Goal: Information Seeking & Learning: Check status

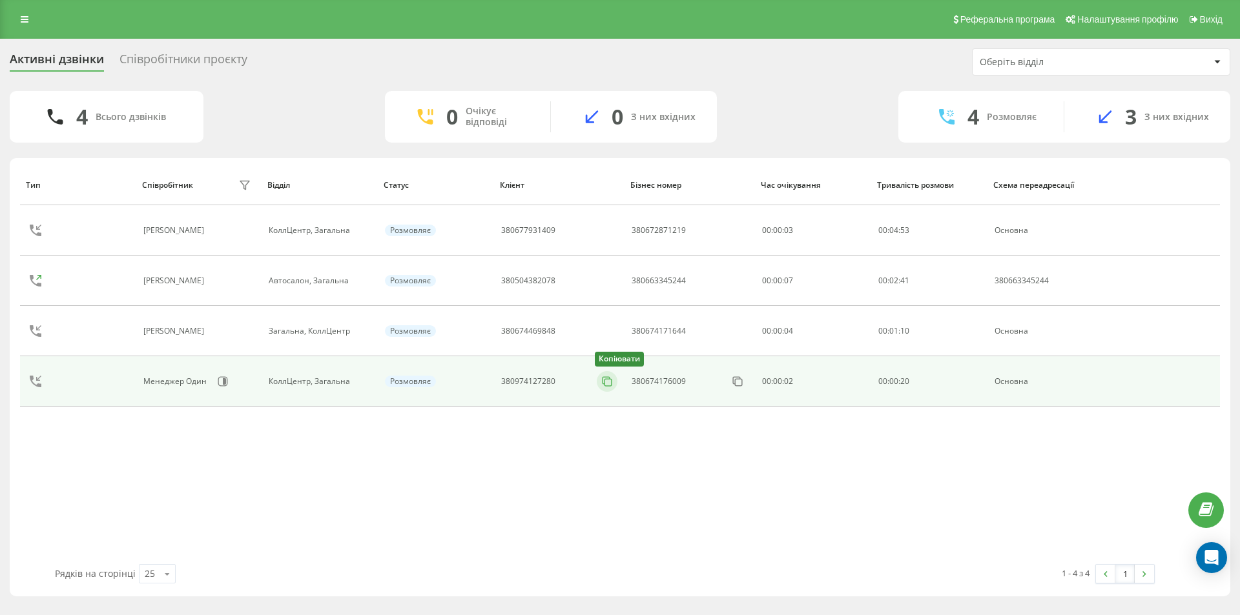
click at [611, 382] on icon at bounding box center [607, 381] width 13 height 13
click at [609, 382] on icon at bounding box center [607, 381] width 13 height 13
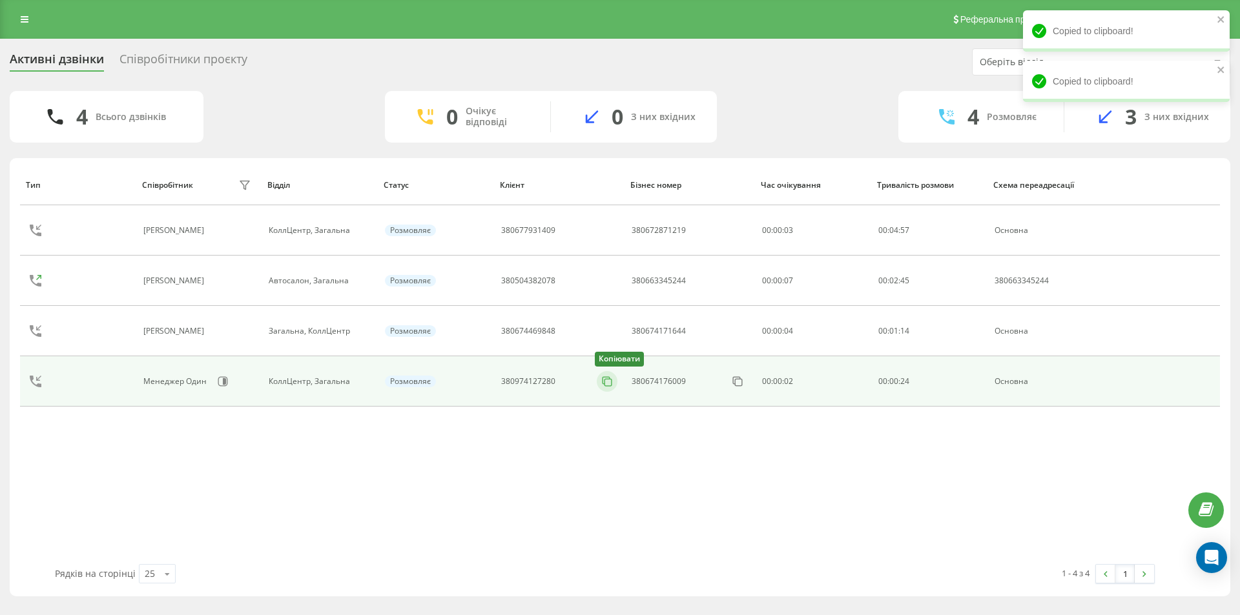
click at [605, 380] on rect at bounding box center [607, 382] width 7 height 7
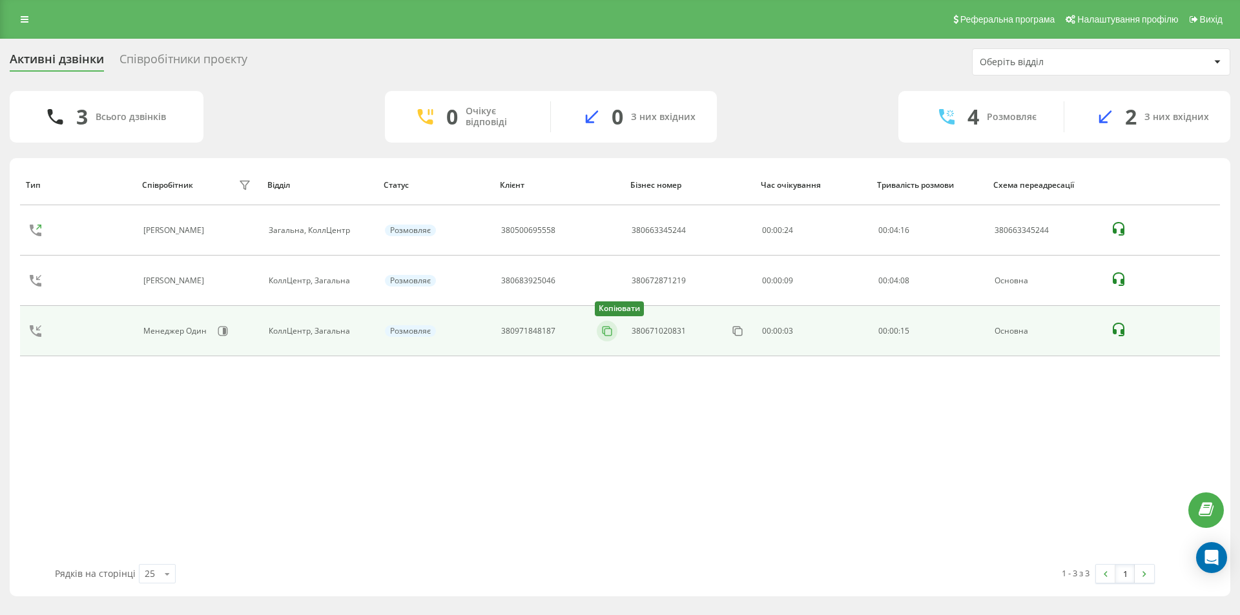
click at [611, 327] on icon at bounding box center [607, 331] width 13 height 13
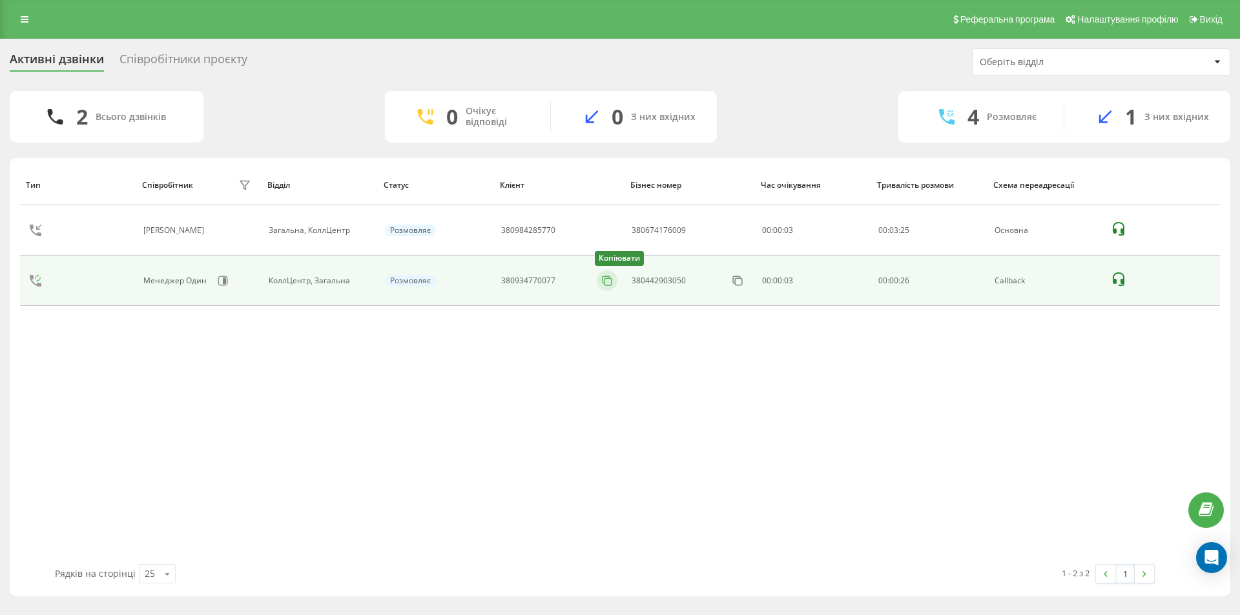
click at [603, 280] on icon at bounding box center [606, 279] width 7 height 7
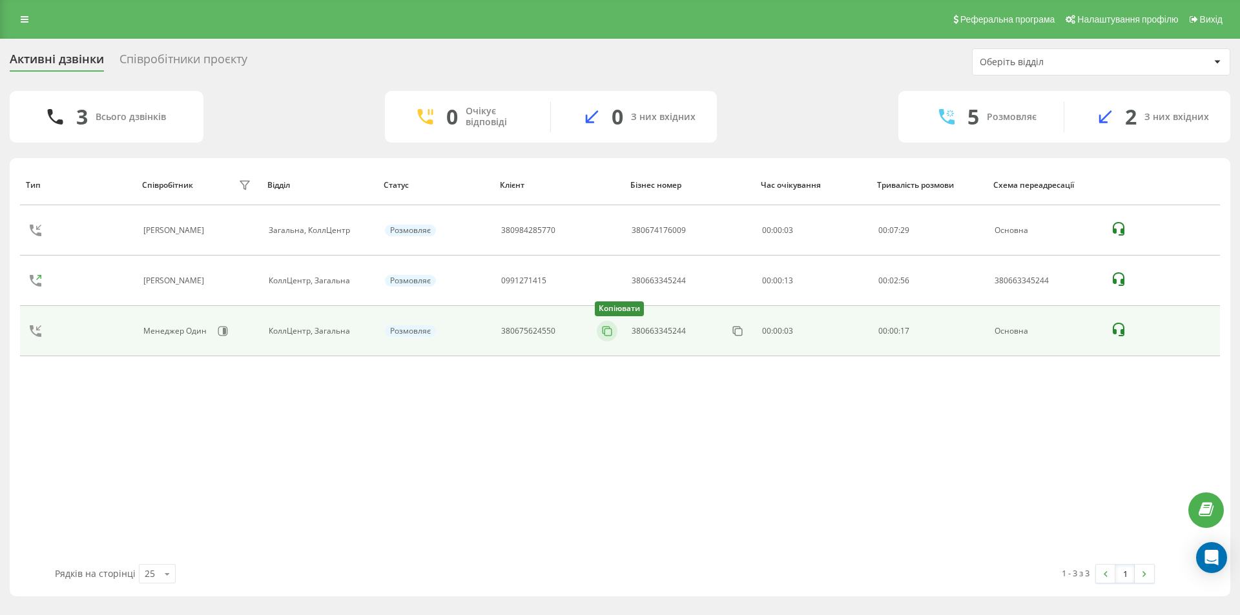
click at [615, 331] on button at bounding box center [607, 331] width 21 height 14
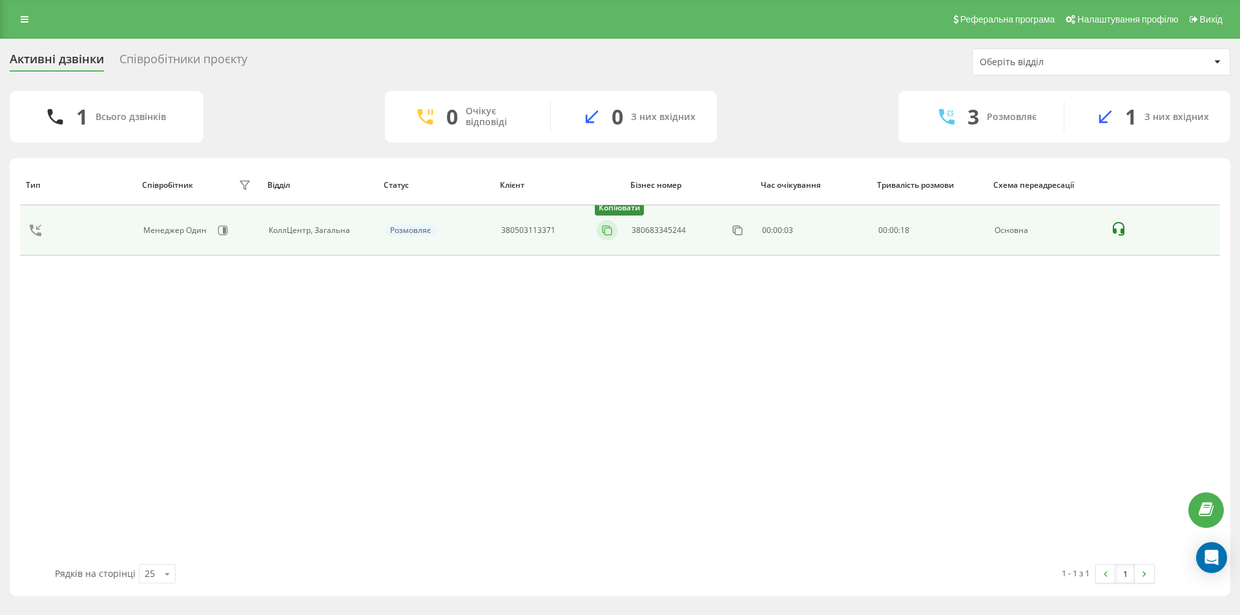
click at [609, 232] on icon at bounding box center [607, 230] width 13 height 13
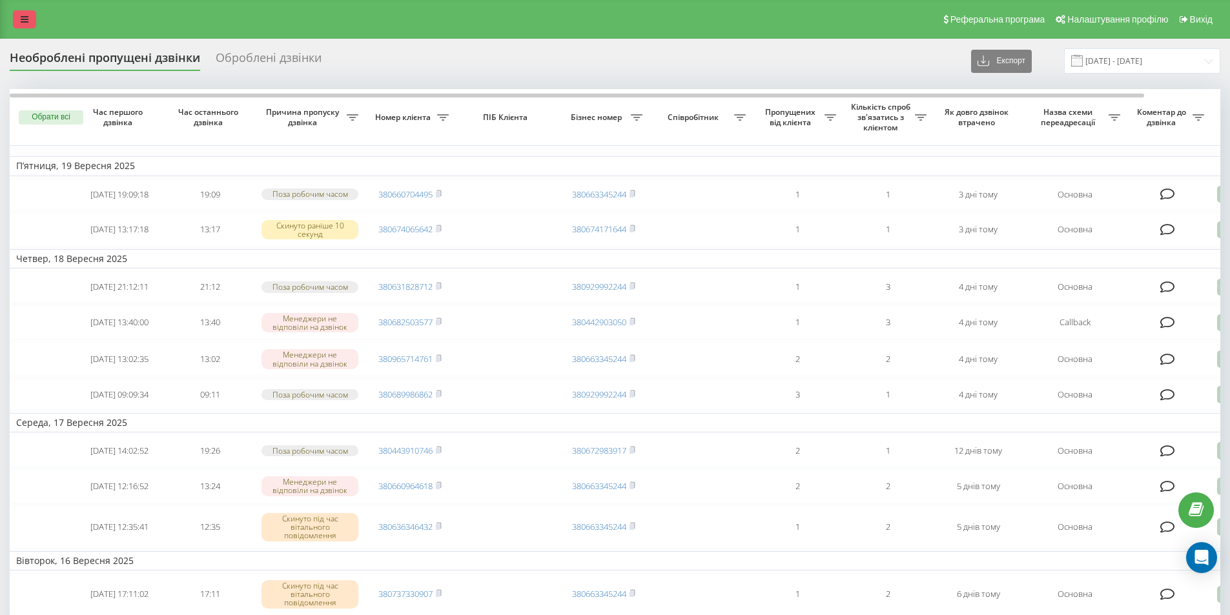
click at [21, 15] on icon at bounding box center [25, 19] width 8 height 9
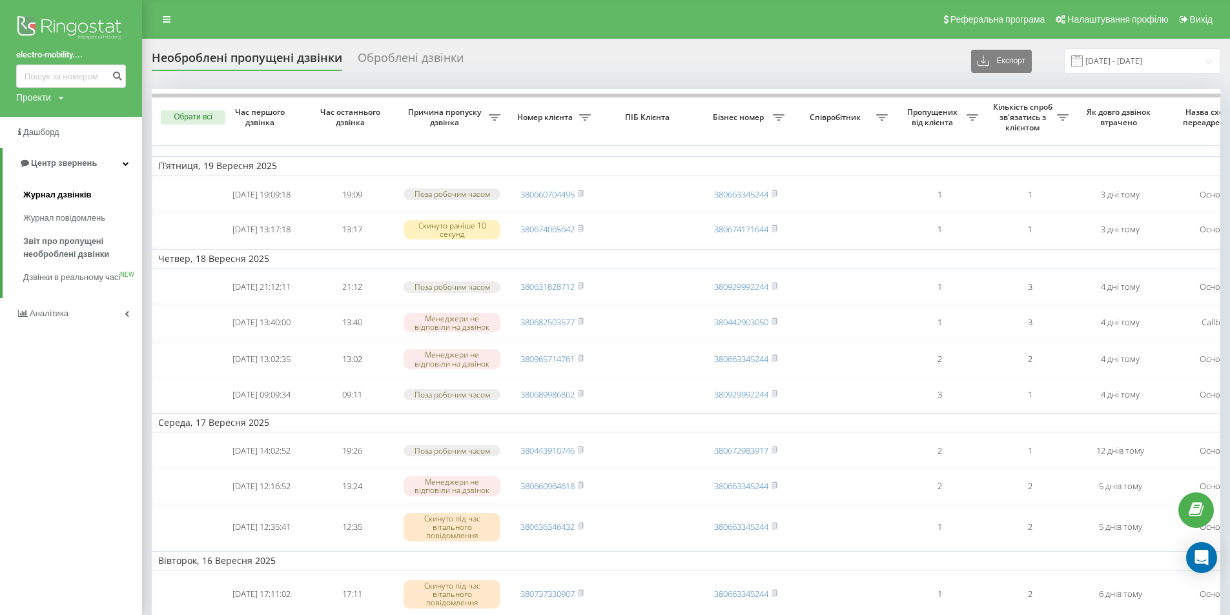
click at [77, 196] on span "Журнал дзвінків" at bounding box center [57, 195] width 68 height 13
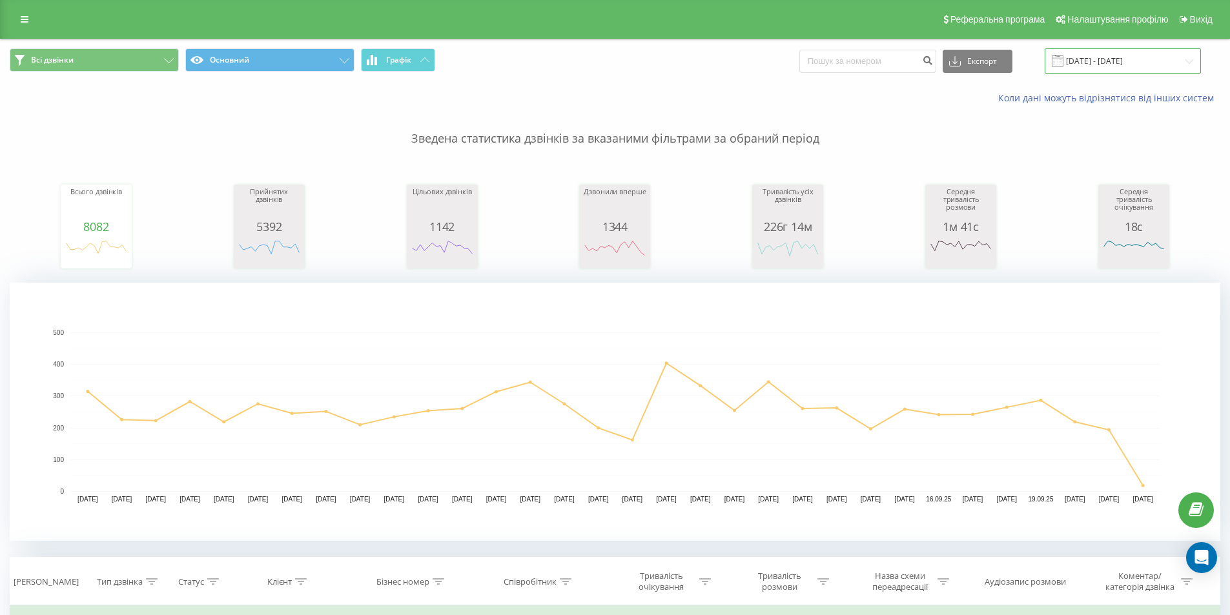
click at [1147, 58] on input "[DATE] - [DATE]" at bounding box center [1123, 60] width 156 height 25
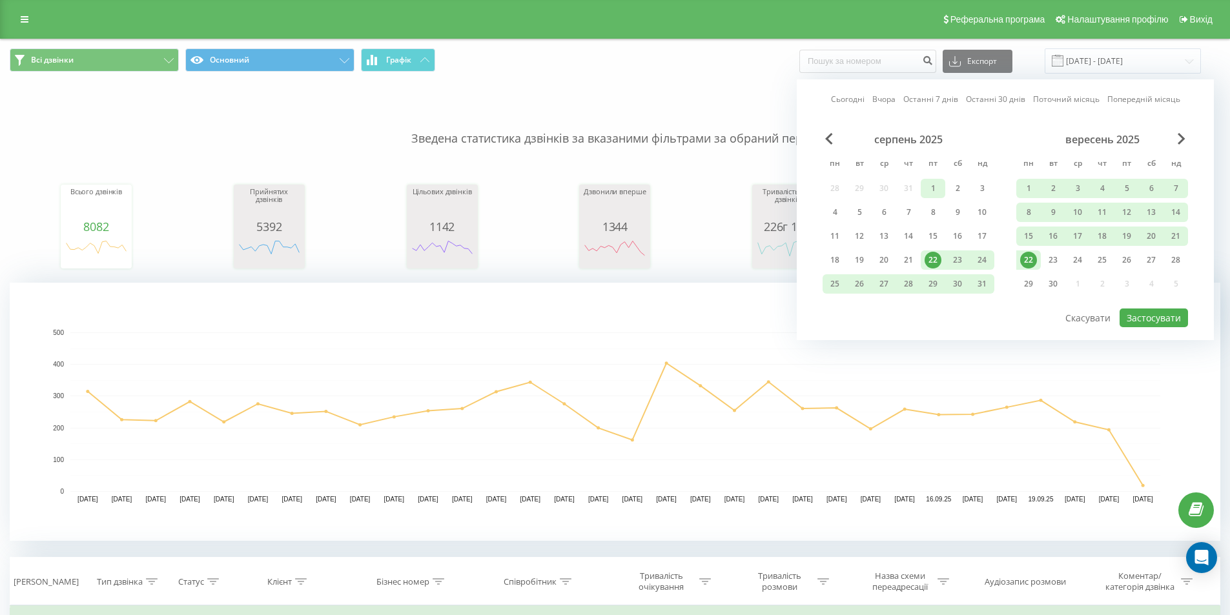
click at [937, 188] on div "1" at bounding box center [933, 188] width 17 height 17
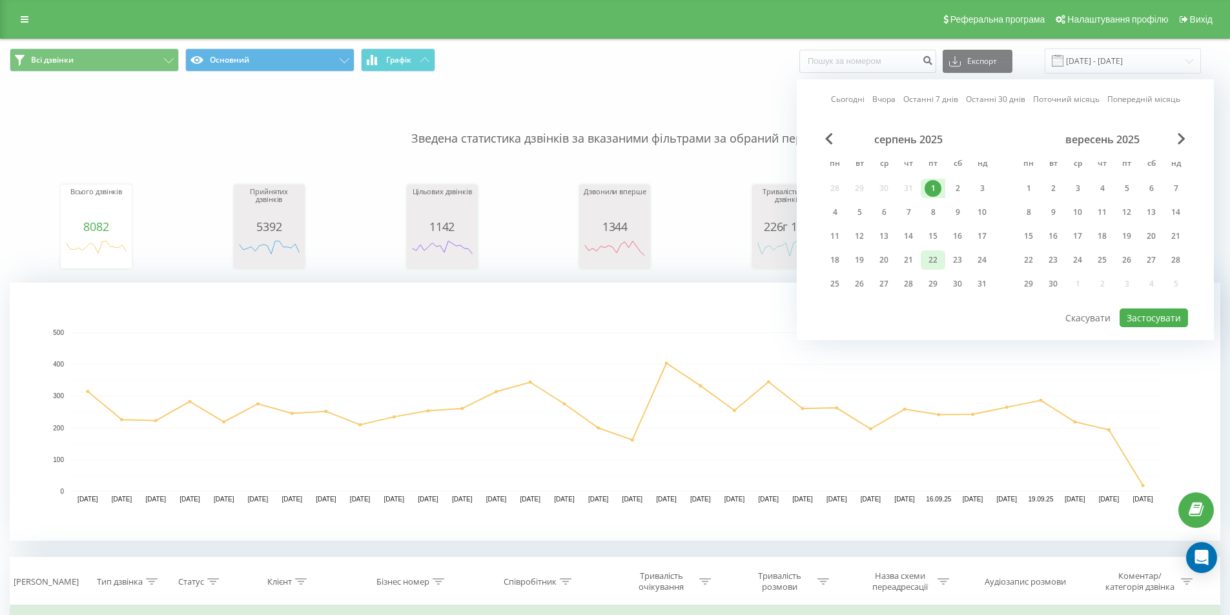
click at [938, 263] on div "22" at bounding box center [933, 260] width 17 height 17
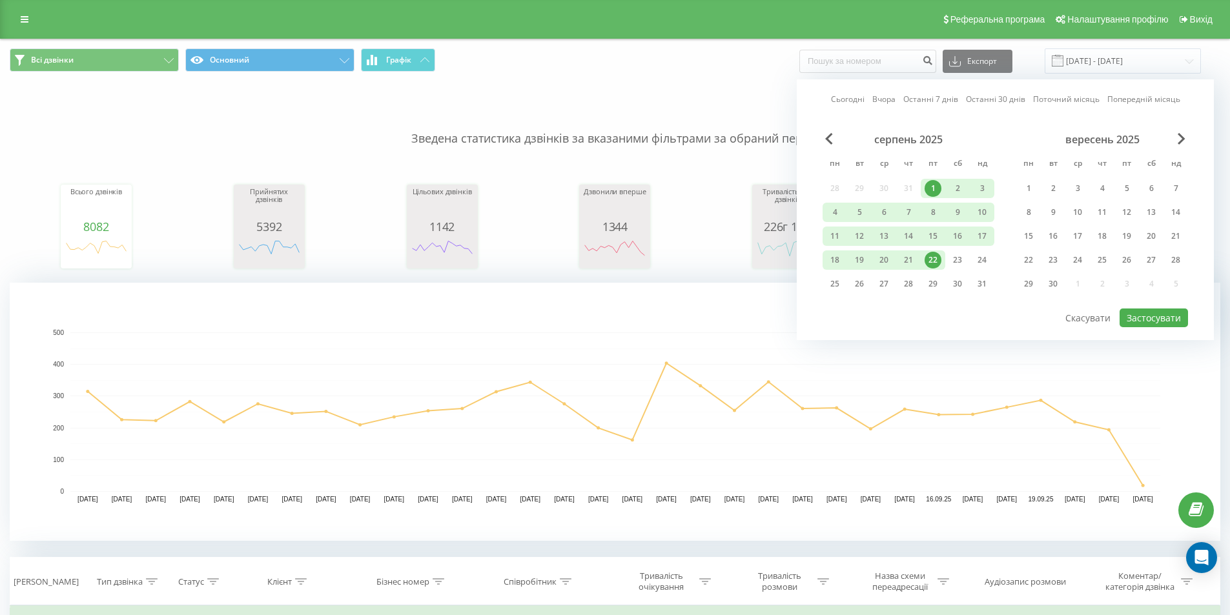
click at [1142, 307] on div "серпень 2025 пн вт ср чт пт сб нд 28 29 30 31 1 2 3 4 5 6 7 8 9 10 11 12 13 14 …" at bounding box center [1006, 220] width 366 height 174
click at [1146, 317] on button "Застосувати" at bounding box center [1154, 318] width 68 height 19
type input "[DATE] - [DATE]"
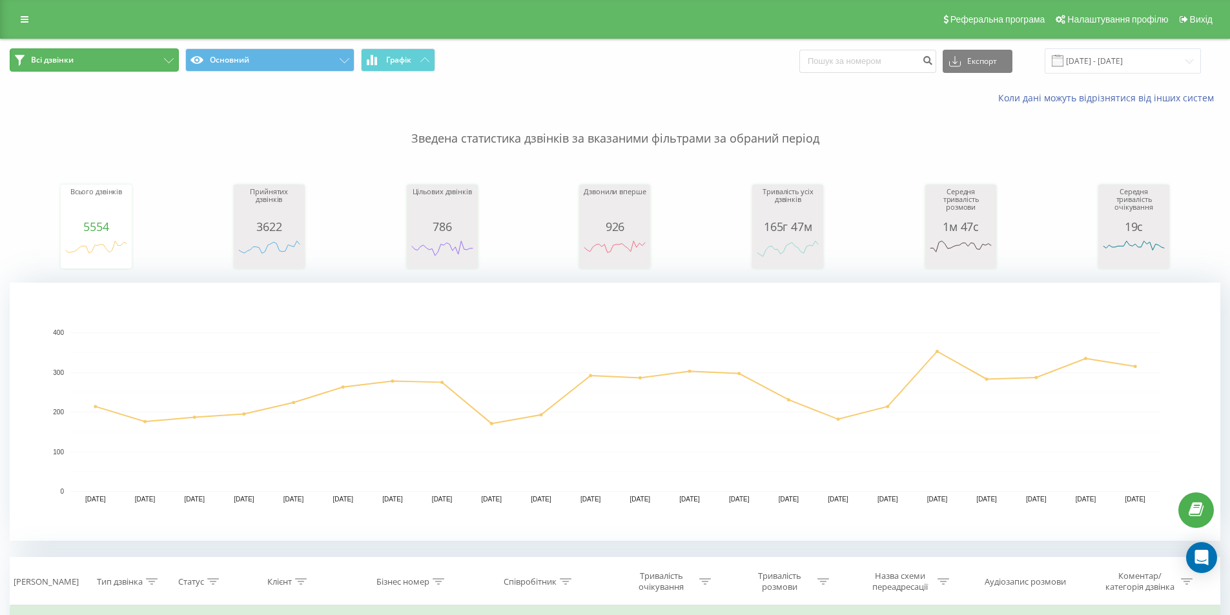
click at [106, 68] on button "Всі дзвінки" at bounding box center [94, 59] width 169 height 23
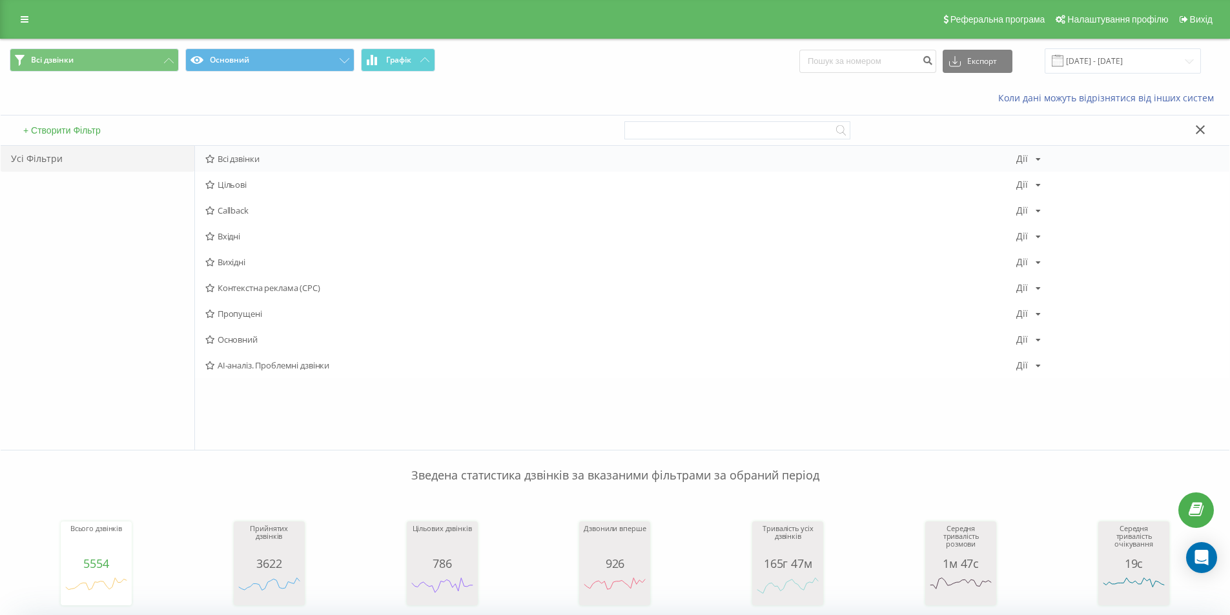
click at [264, 168] on div "Всі дзвінки [PERSON_NAME] Копіювати Видалити За замовчуванням Поділитися" at bounding box center [712, 159] width 1035 height 26
click at [270, 152] on div "Всі дзвінки [PERSON_NAME] Копіювати Видалити За замовчуванням Поділитися" at bounding box center [712, 159] width 1035 height 26
click at [258, 152] on div "Всі дзвінки [PERSON_NAME] Копіювати Видалити За замовчуванням Поділитися" at bounding box center [712, 159] width 1035 height 26
click at [252, 156] on span "Всі дзвінки" at bounding box center [610, 158] width 811 height 9
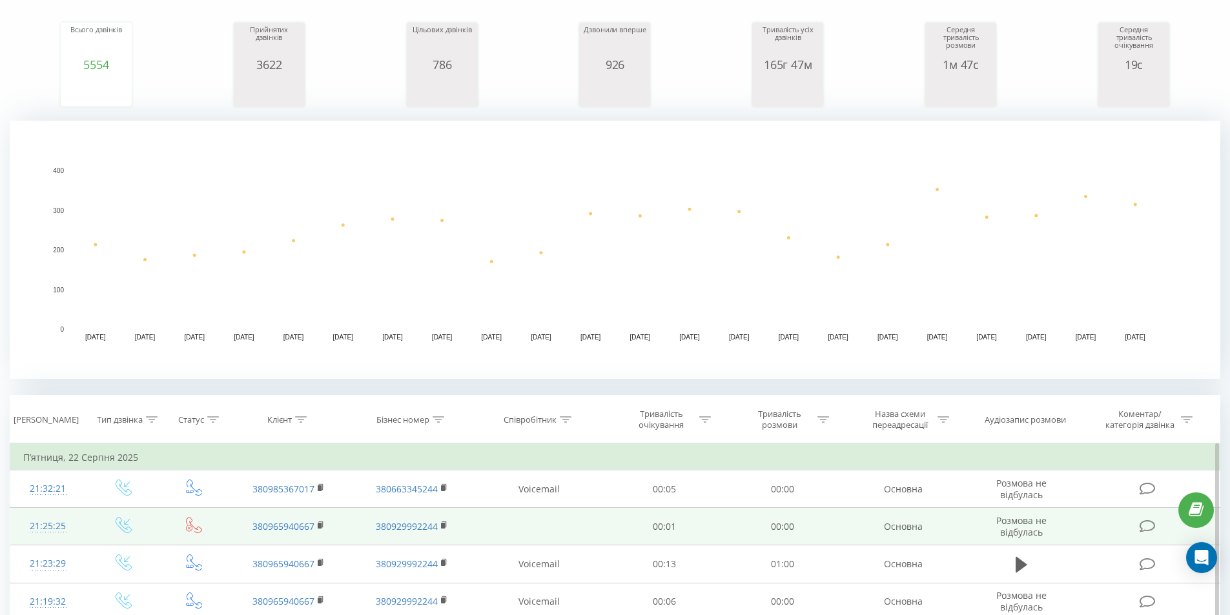
scroll to position [323, 0]
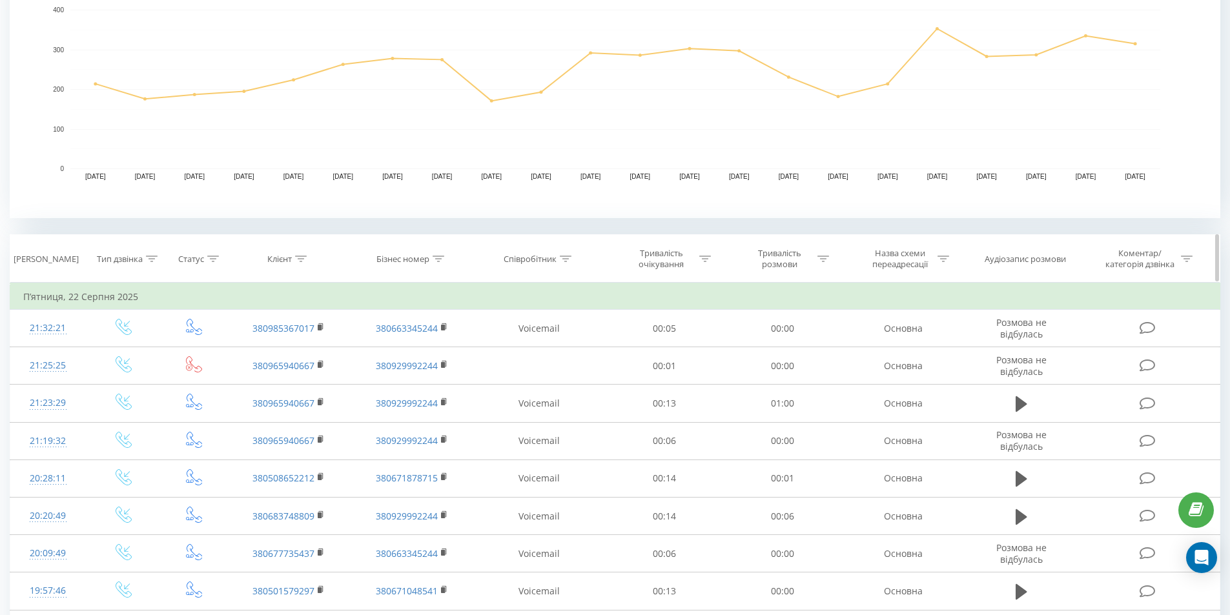
click at [571, 263] on th "Співробітник" at bounding box center [539, 259] width 132 height 48
click at [568, 258] on icon at bounding box center [566, 259] width 12 height 6
click at [536, 360] on input "text" at bounding box center [539, 351] width 114 height 23
type input "один"
click at [568, 372] on span "OK" at bounding box center [567, 377] width 36 height 20
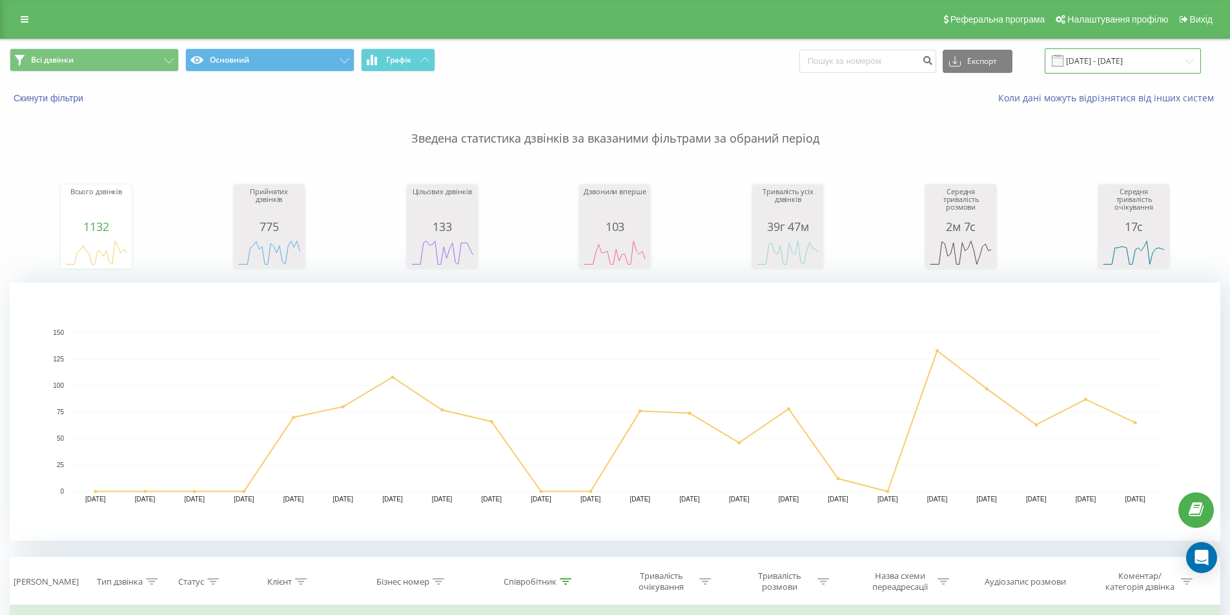
click at [1114, 57] on input "[DATE] - [DATE]" at bounding box center [1123, 60] width 156 height 25
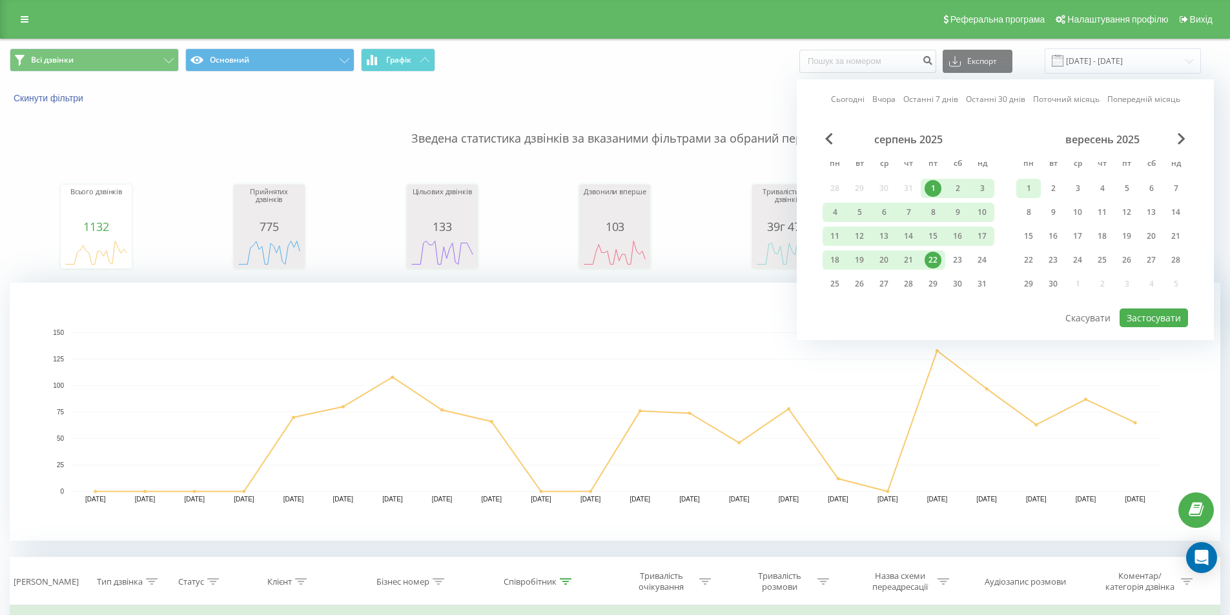
click at [1029, 184] on div "1" at bounding box center [1028, 188] width 17 height 17
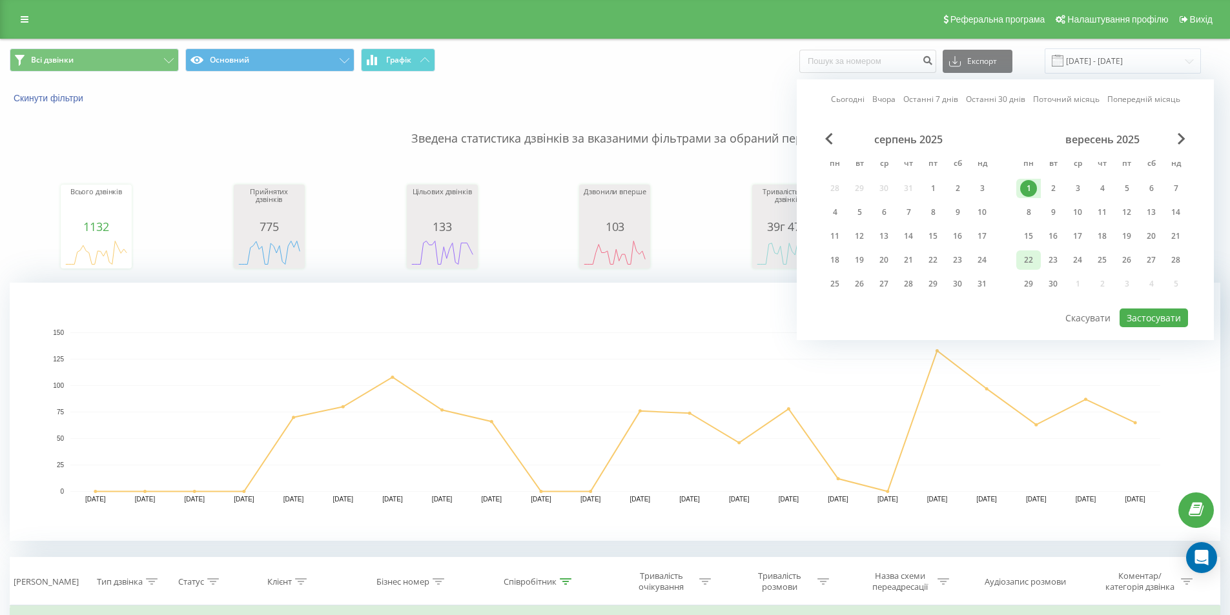
click at [1029, 258] on div "22" at bounding box center [1028, 260] width 17 height 17
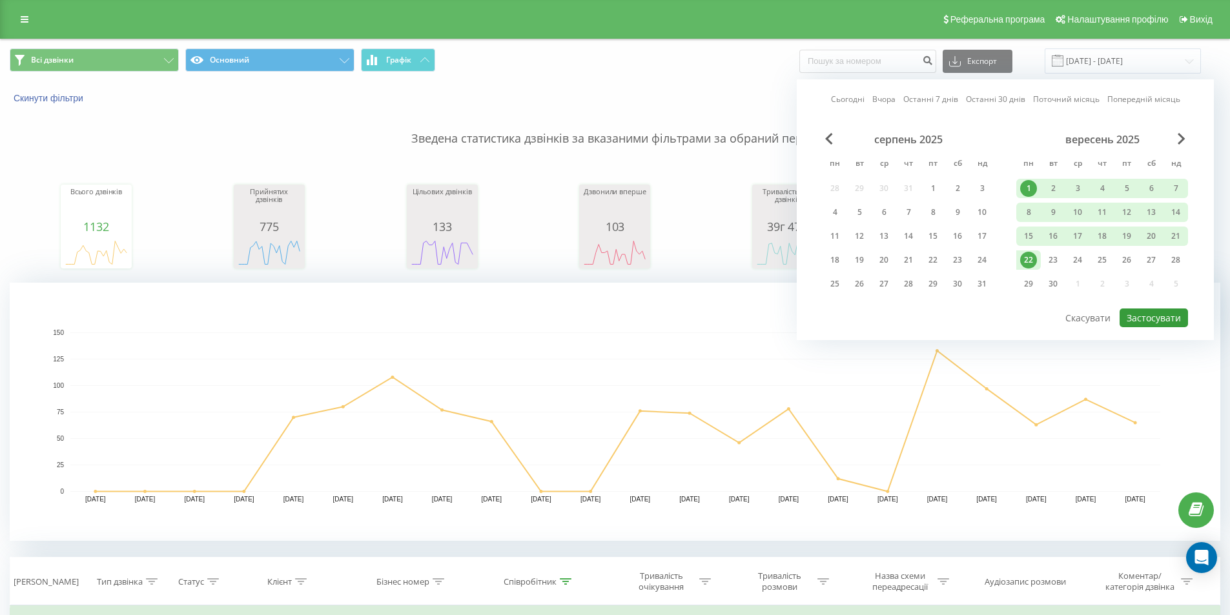
click at [1160, 317] on button "Застосувати" at bounding box center [1154, 318] width 68 height 19
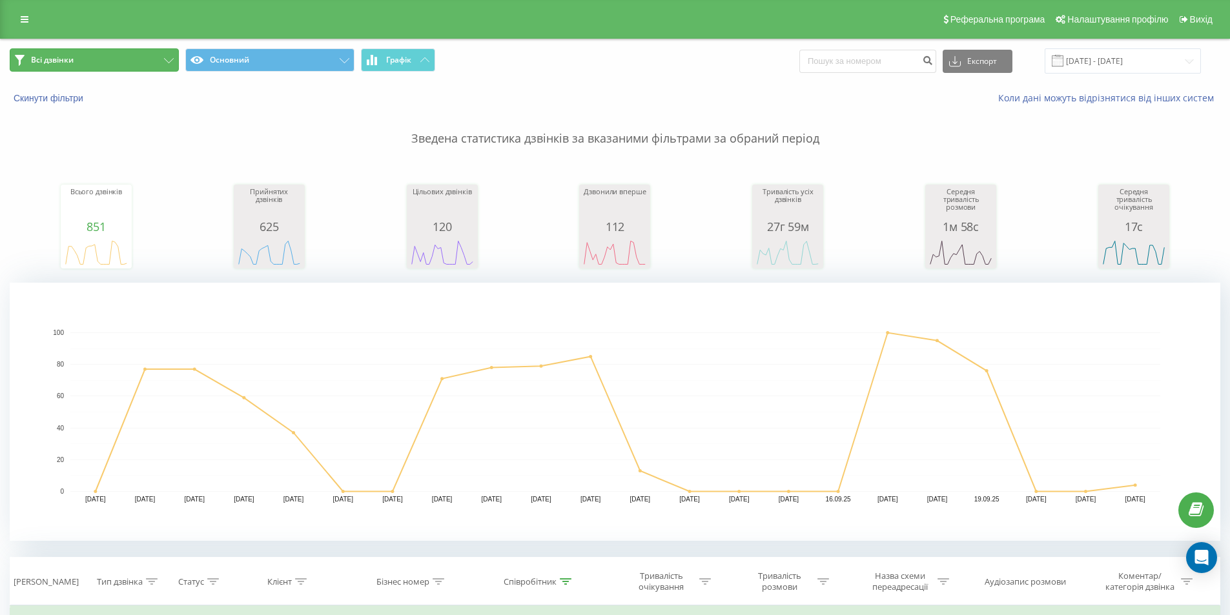
click at [130, 63] on button "Всі дзвінки" at bounding box center [94, 59] width 169 height 23
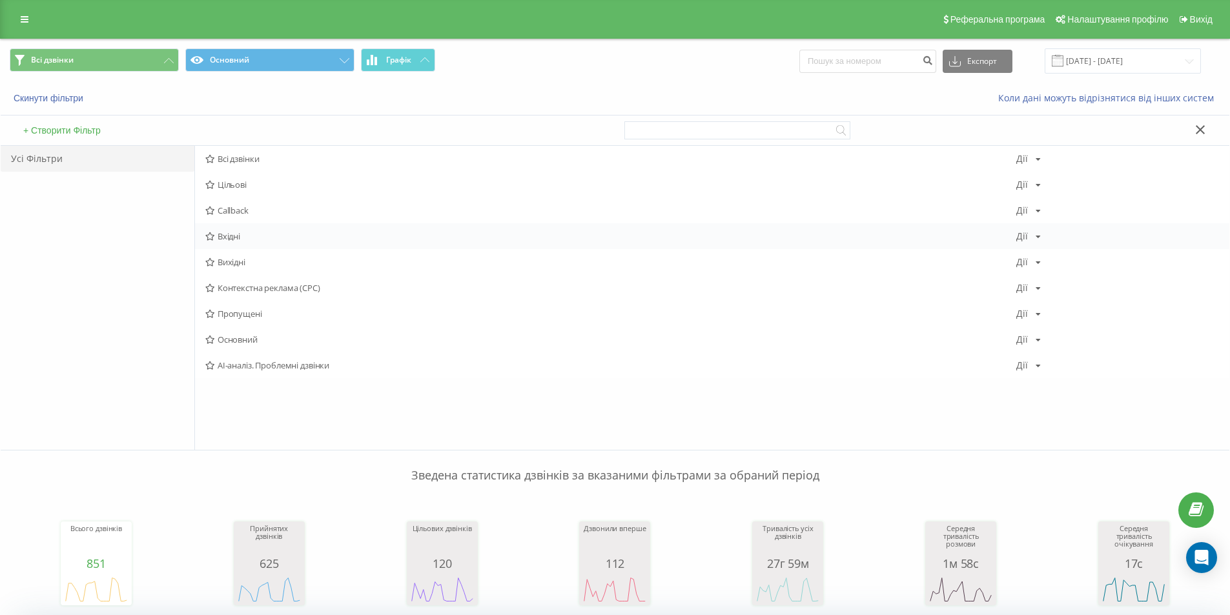
click at [258, 234] on span "Вхідні" at bounding box center [610, 236] width 811 height 9
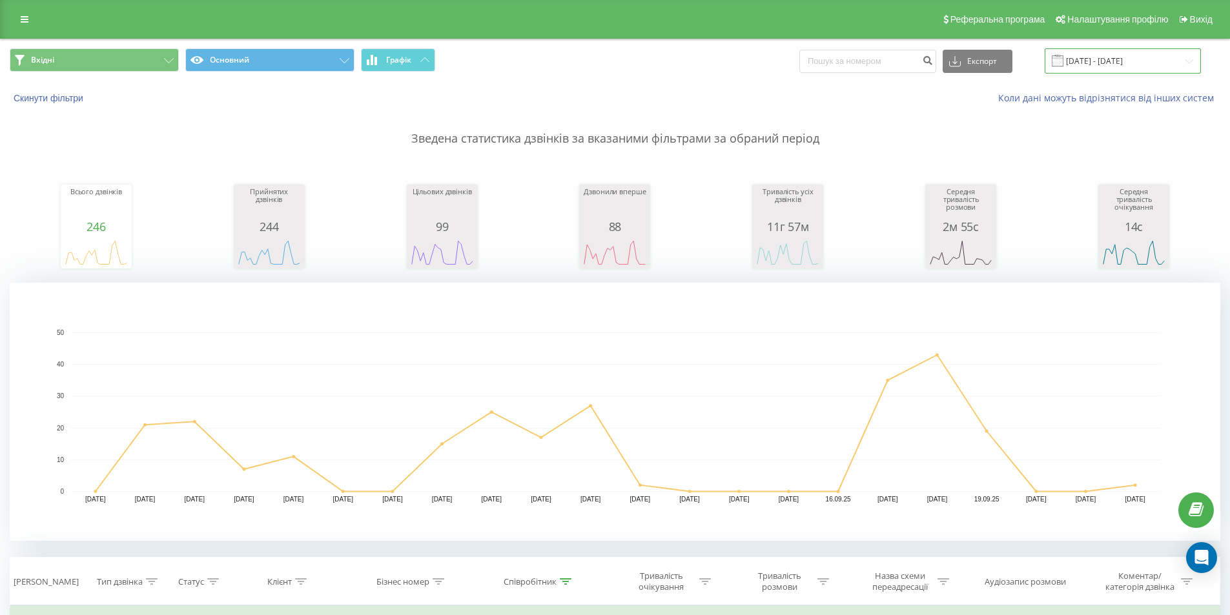
click at [1107, 62] on input "[DATE] - [DATE]" at bounding box center [1123, 60] width 156 height 25
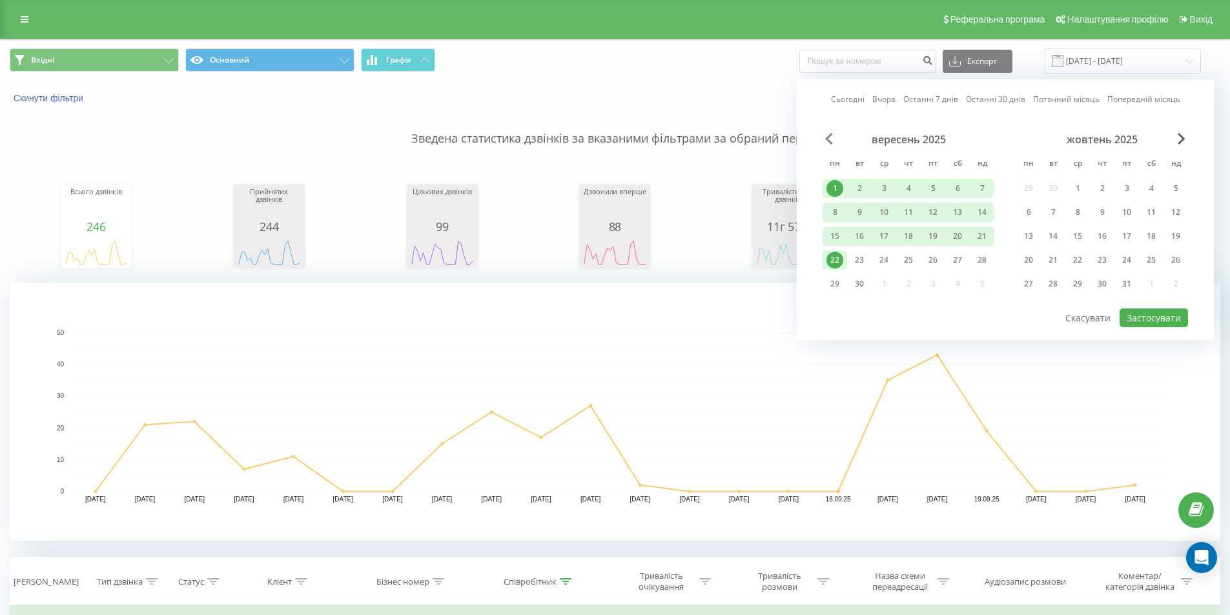
click at [828, 139] on span "Previous Month" at bounding box center [829, 139] width 8 height 12
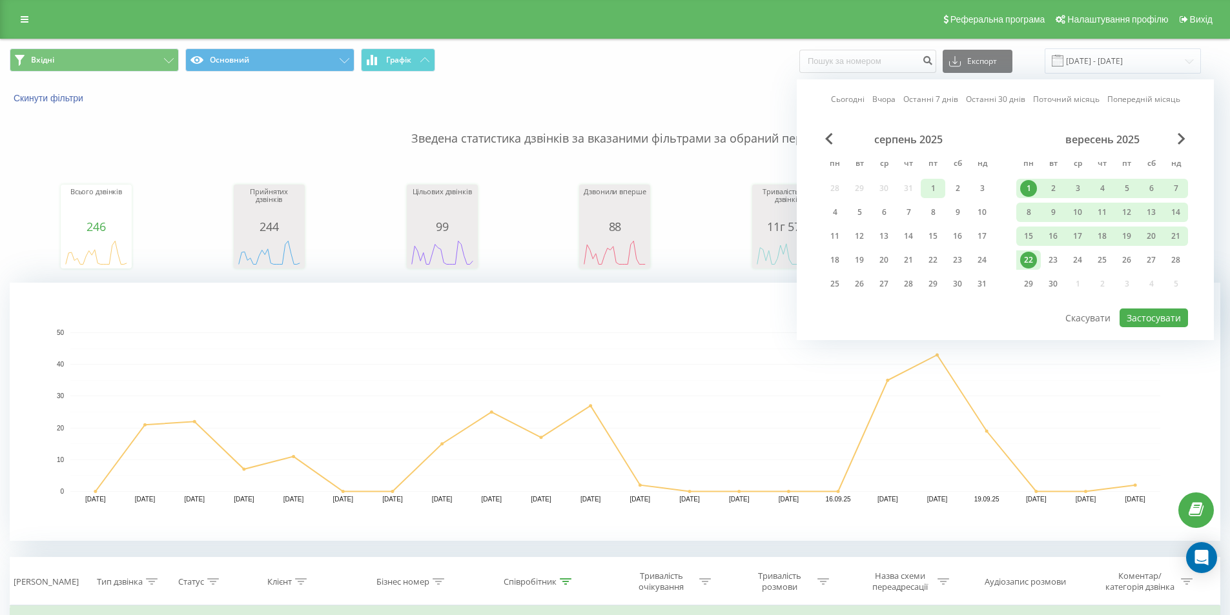
click at [933, 187] on div "1" at bounding box center [933, 188] width 17 height 17
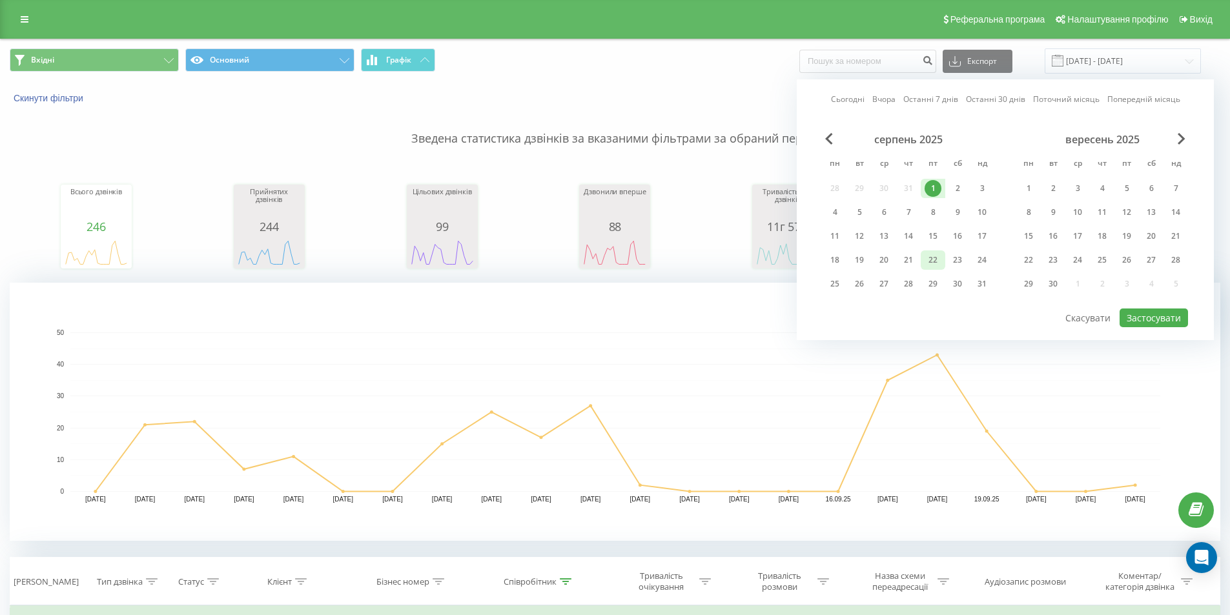
click at [933, 255] on div "22" at bounding box center [933, 260] width 17 height 17
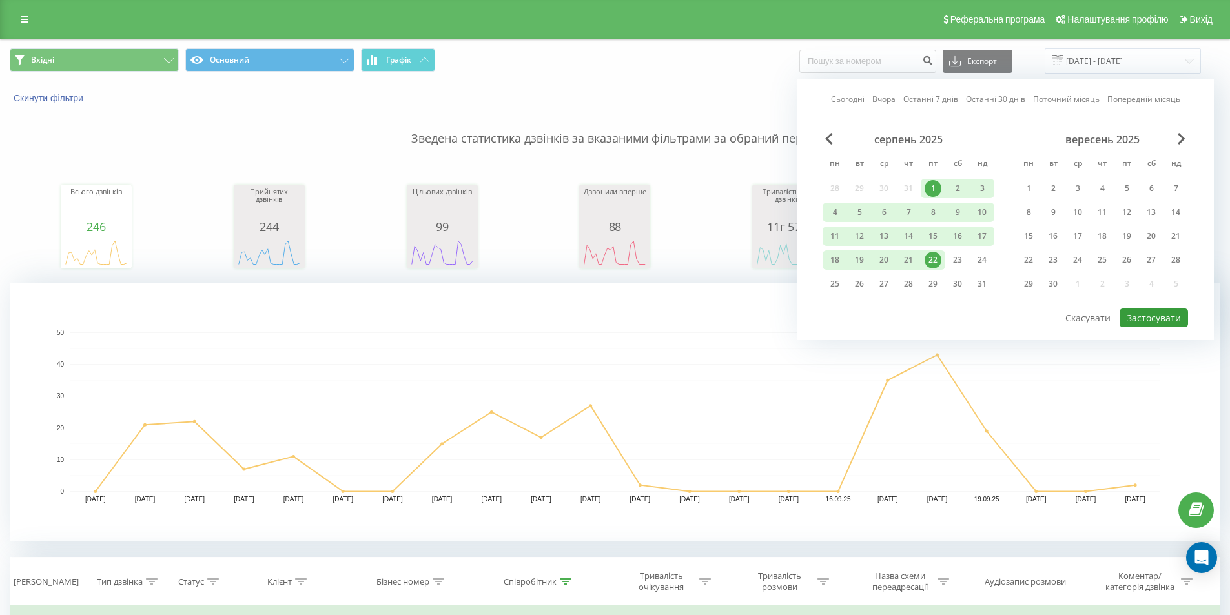
click at [1154, 314] on button "Застосувати" at bounding box center [1154, 318] width 68 height 19
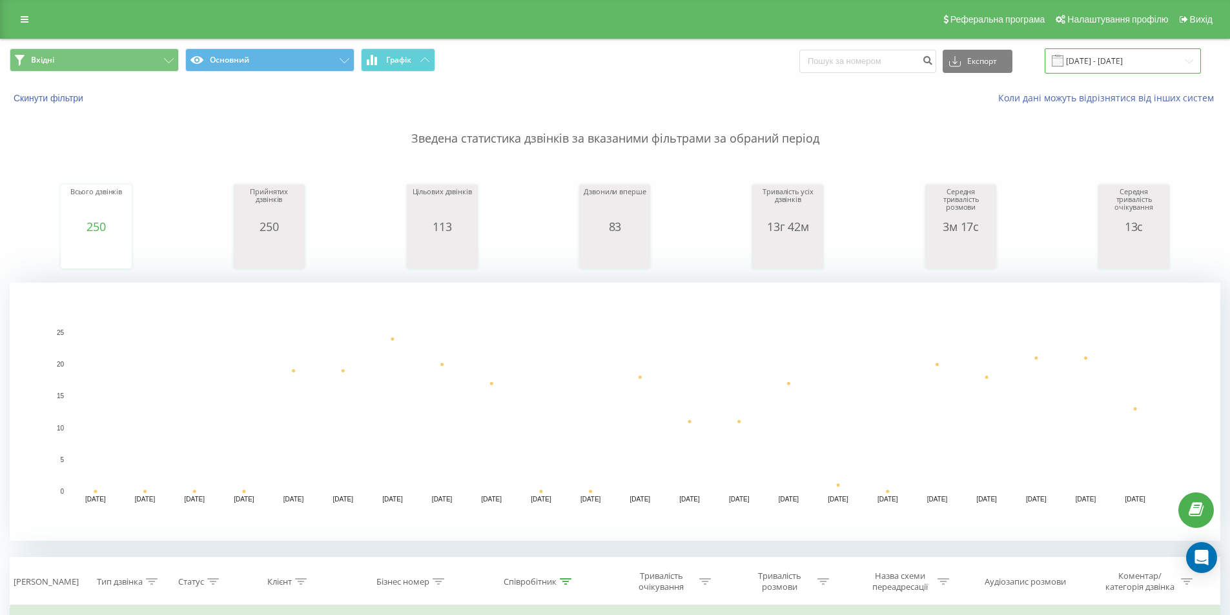
click at [1139, 63] on input "[DATE] - [DATE]" at bounding box center [1123, 60] width 156 height 25
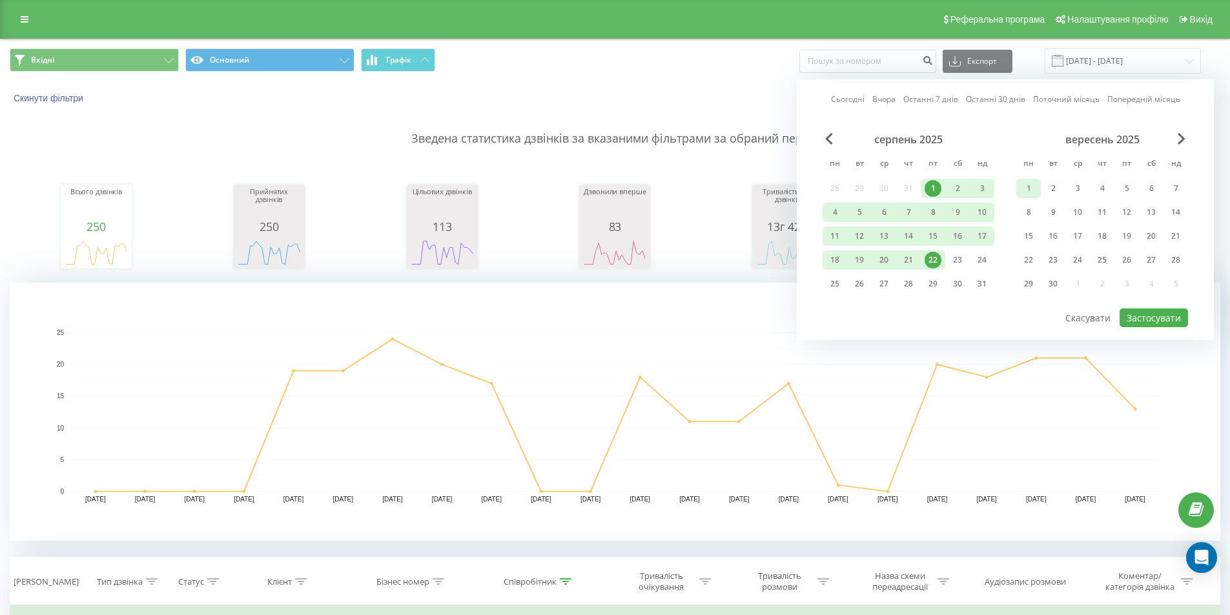
click at [1029, 186] on div "1" at bounding box center [1028, 188] width 17 height 17
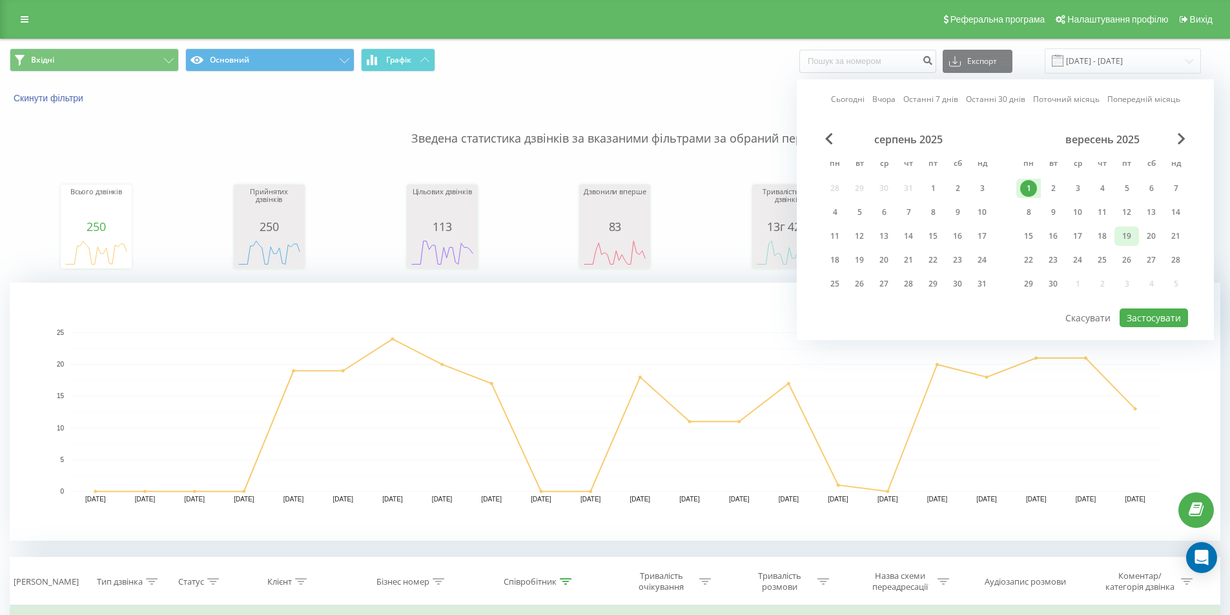
click at [1131, 236] on div "19" at bounding box center [1127, 236] width 17 height 17
click at [1104, 236] on div "18" at bounding box center [1102, 236] width 17 height 17
click at [1046, 233] on div "16" at bounding box center [1053, 236] width 17 height 17
drag, startPoint x: 1028, startPoint y: 234, endPoint x: 1034, endPoint y: 240, distance: 8.2
click at [1027, 234] on div "15" at bounding box center [1028, 236] width 17 height 17
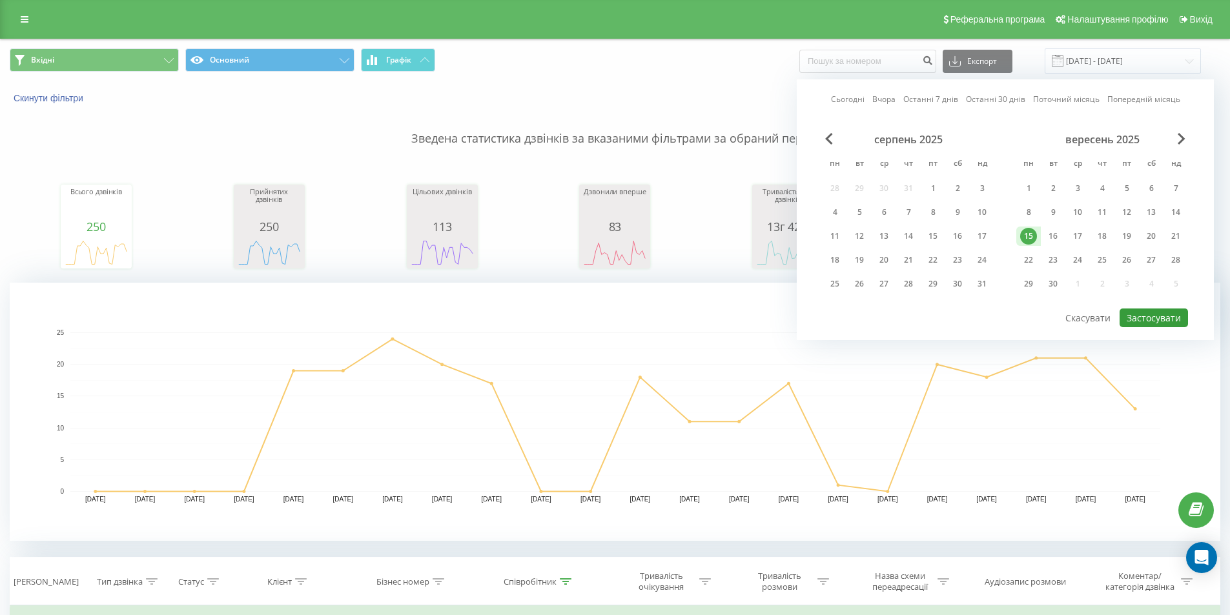
click at [1156, 318] on button "Застосувати" at bounding box center [1154, 318] width 68 height 19
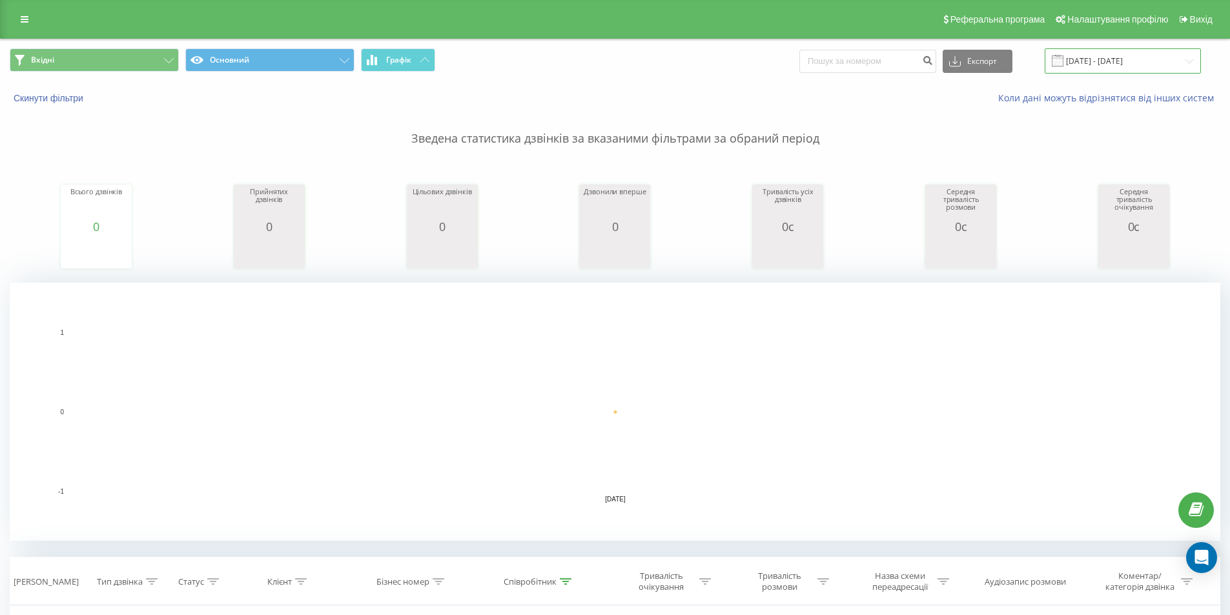
click at [1119, 60] on input "[DATE] - [DATE]" at bounding box center [1123, 60] width 156 height 25
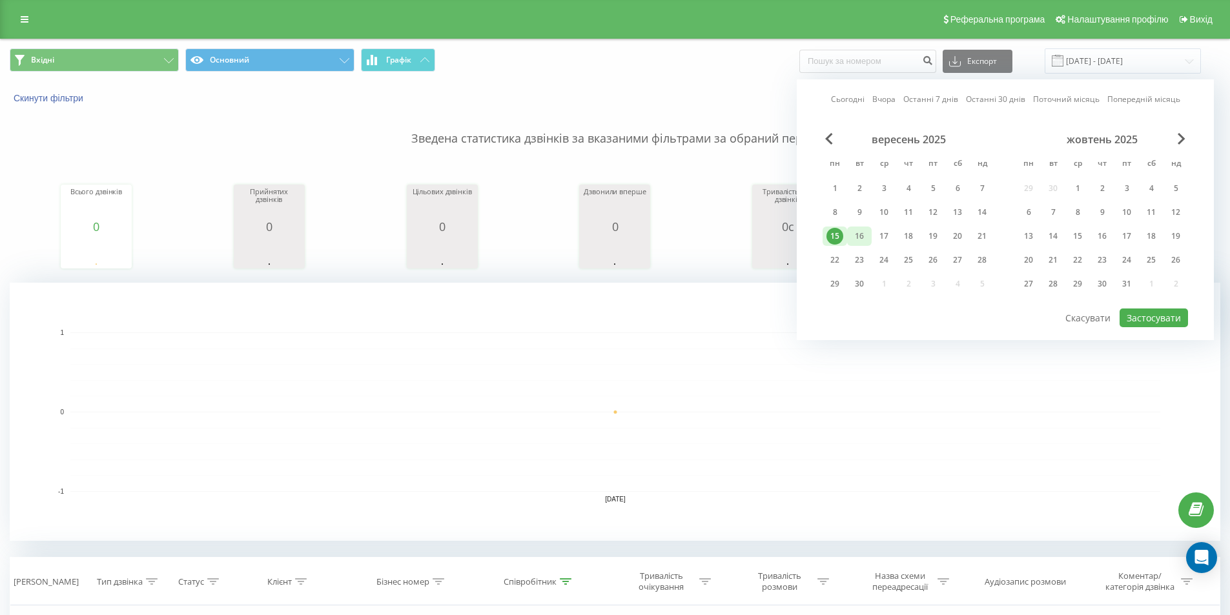
click at [860, 234] on div "16" at bounding box center [859, 236] width 17 height 17
click at [1144, 319] on button "Застосувати" at bounding box center [1154, 318] width 68 height 19
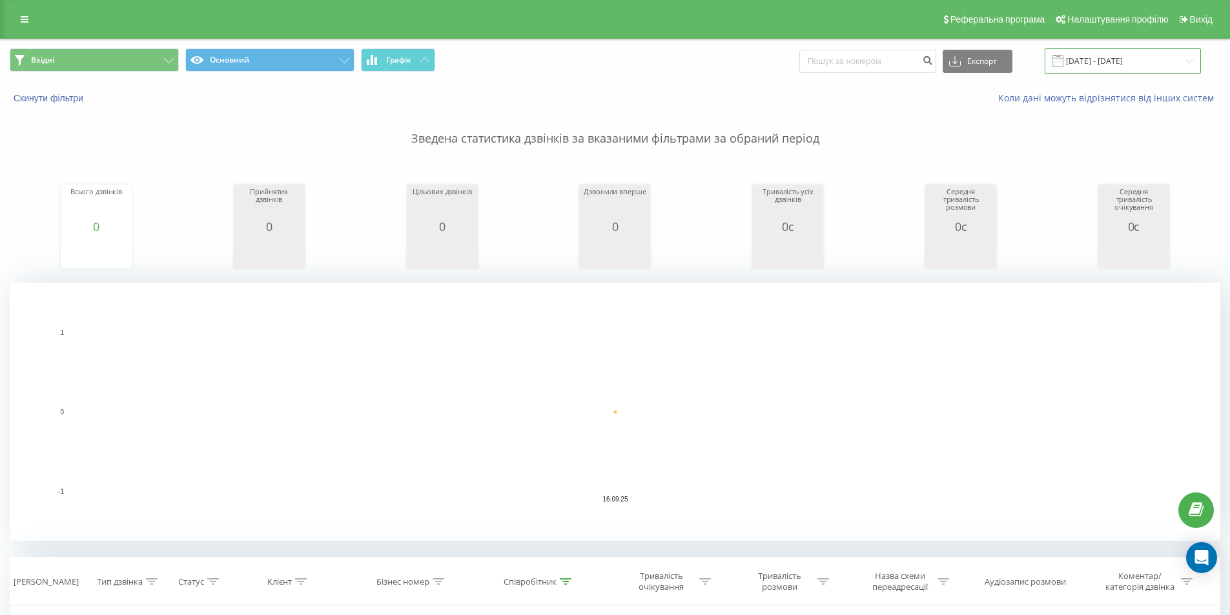
click at [1115, 66] on input "[DATE] - [DATE]" at bounding box center [1123, 60] width 156 height 25
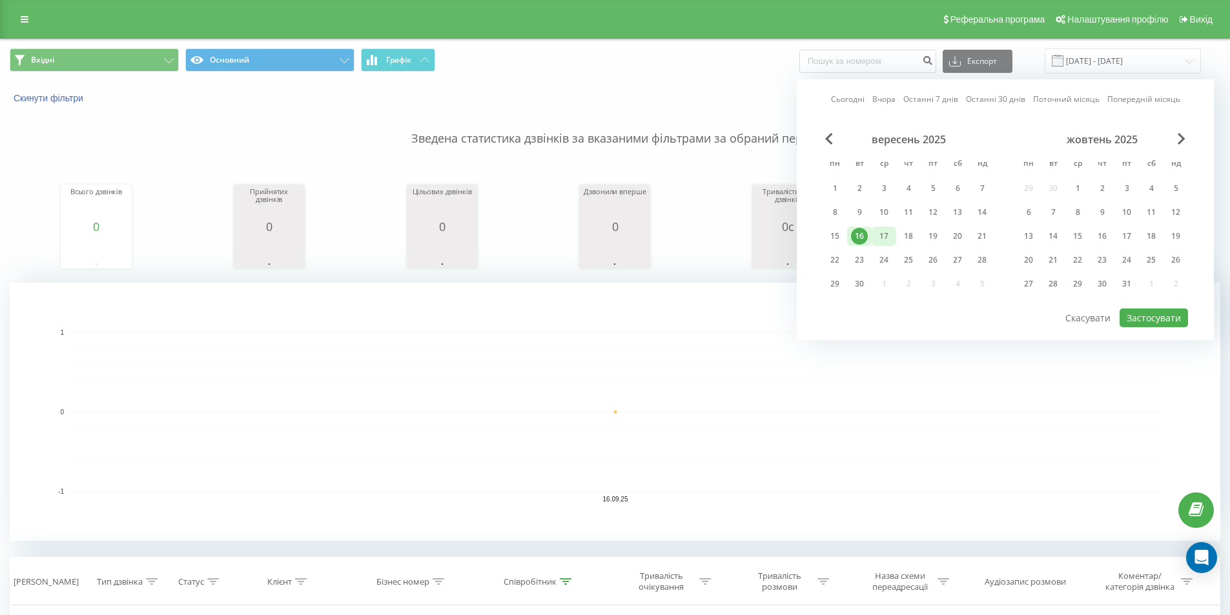
click at [874, 240] on div "17" at bounding box center [884, 236] width 25 height 19
click at [1162, 324] on button "Застосувати" at bounding box center [1154, 318] width 68 height 19
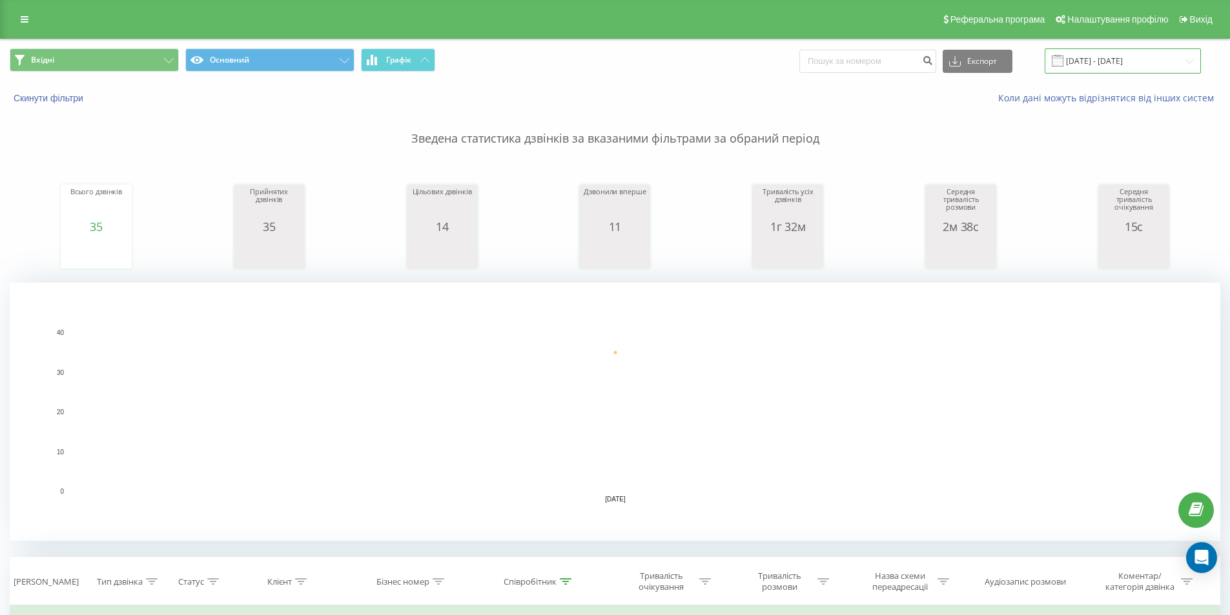
click at [1097, 67] on input "[DATE] - [DATE]" at bounding box center [1123, 60] width 156 height 25
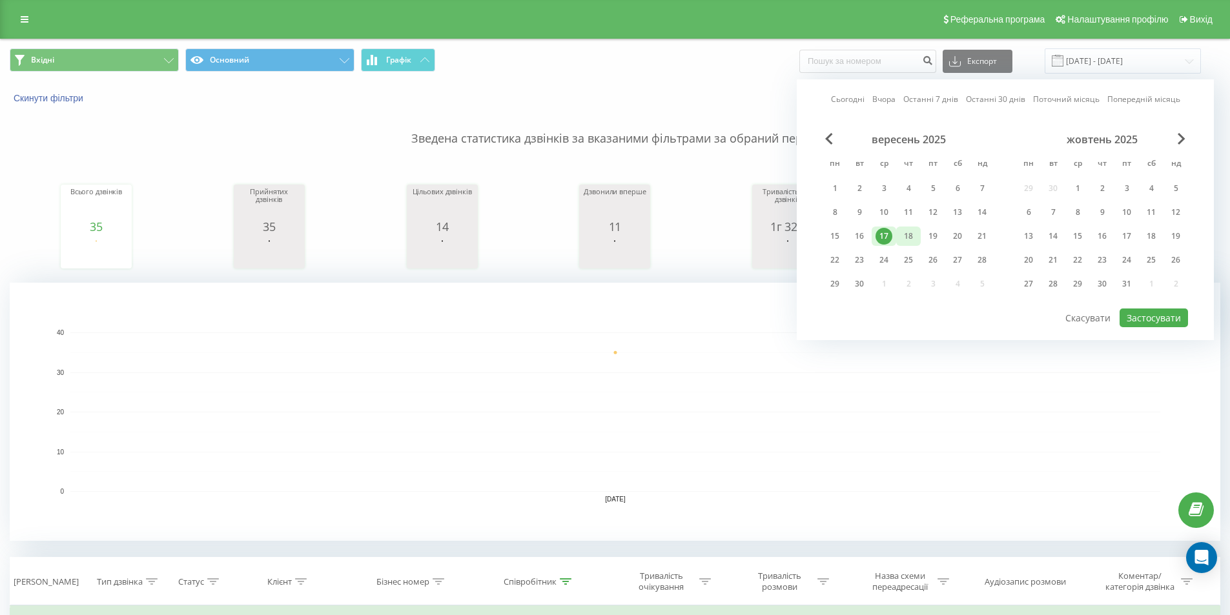
click at [910, 236] on div "18" at bounding box center [908, 236] width 17 height 17
click at [1153, 313] on button "Застосувати" at bounding box center [1154, 318] width 68 height 19
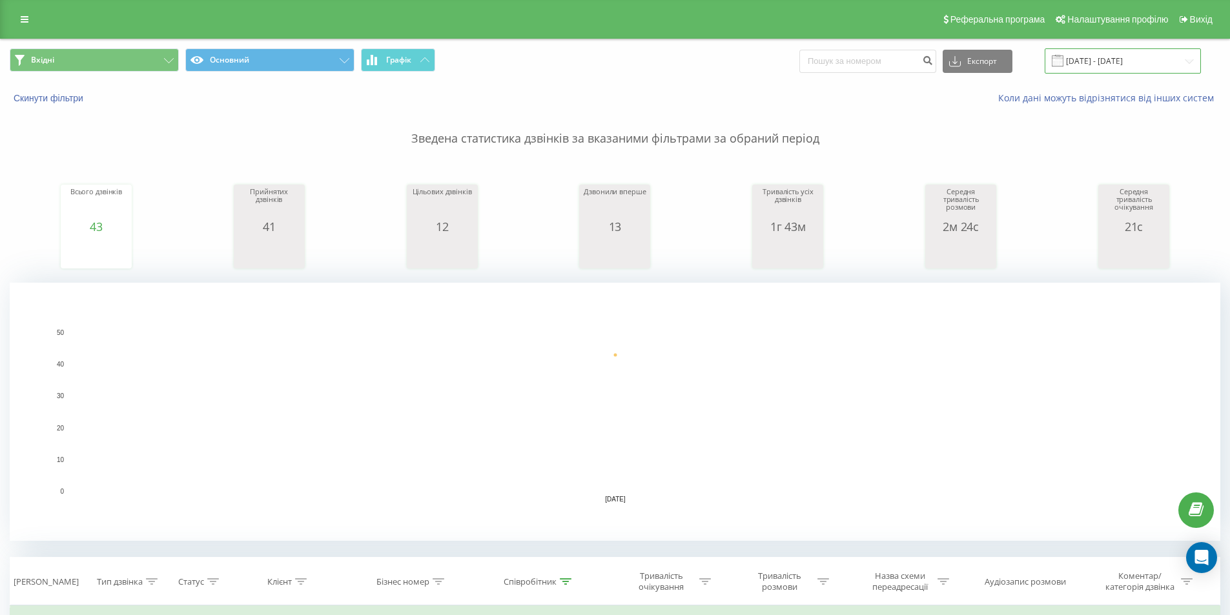
click at [1103, 57] on input "[DATE] - [DATE]" at bounding box center [1123, 60] width 156 height 25
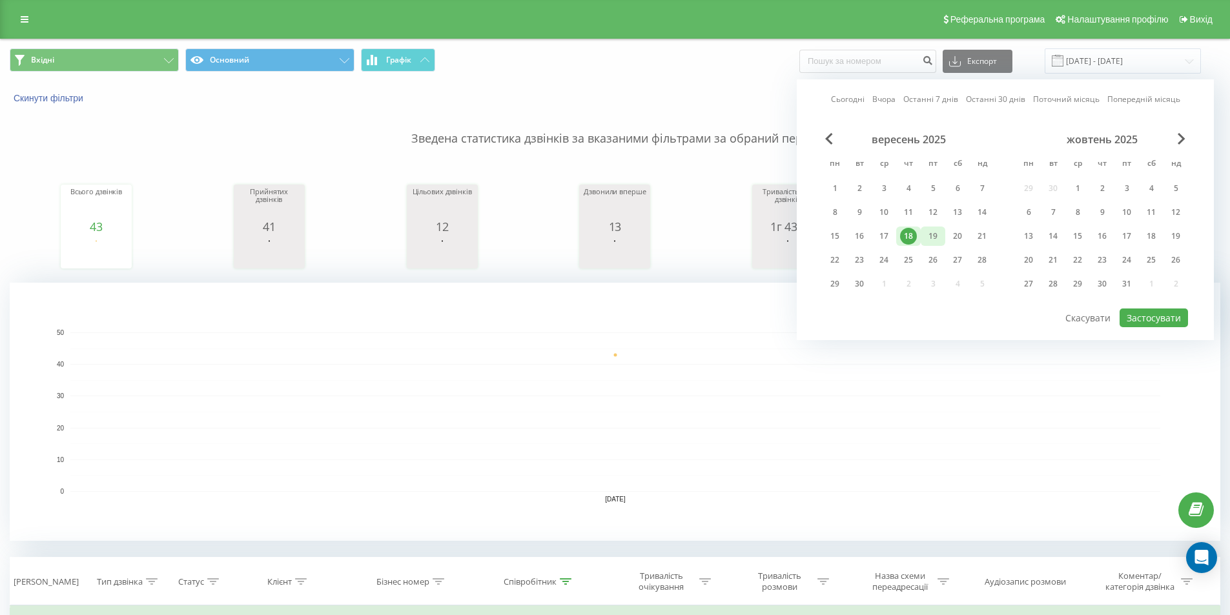
click at [937, 235] on div "19" at bounding box center [933, 236] width 17 height 17
click at [1155, 316] on button "Застосувати" at bounding box center [1154, 318] width 68 height 19
type input "[DATE] - [DATE]"
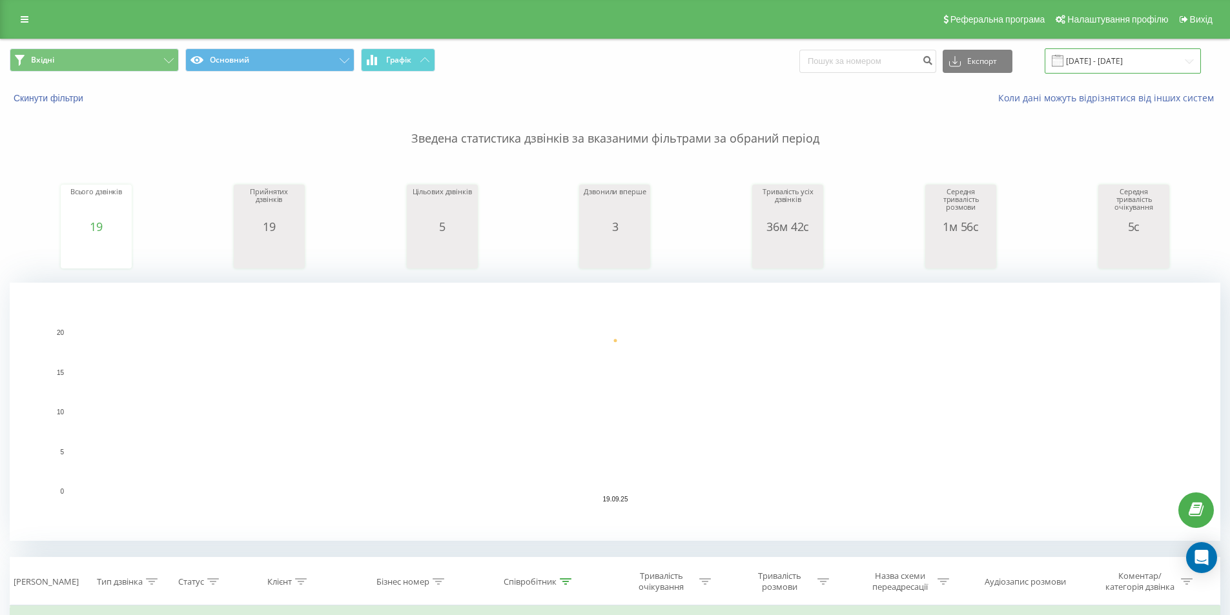
click at [1135, 62] on input "[DATE] - [DATE]" at bounding box center [1123, 60] width 156 height 25
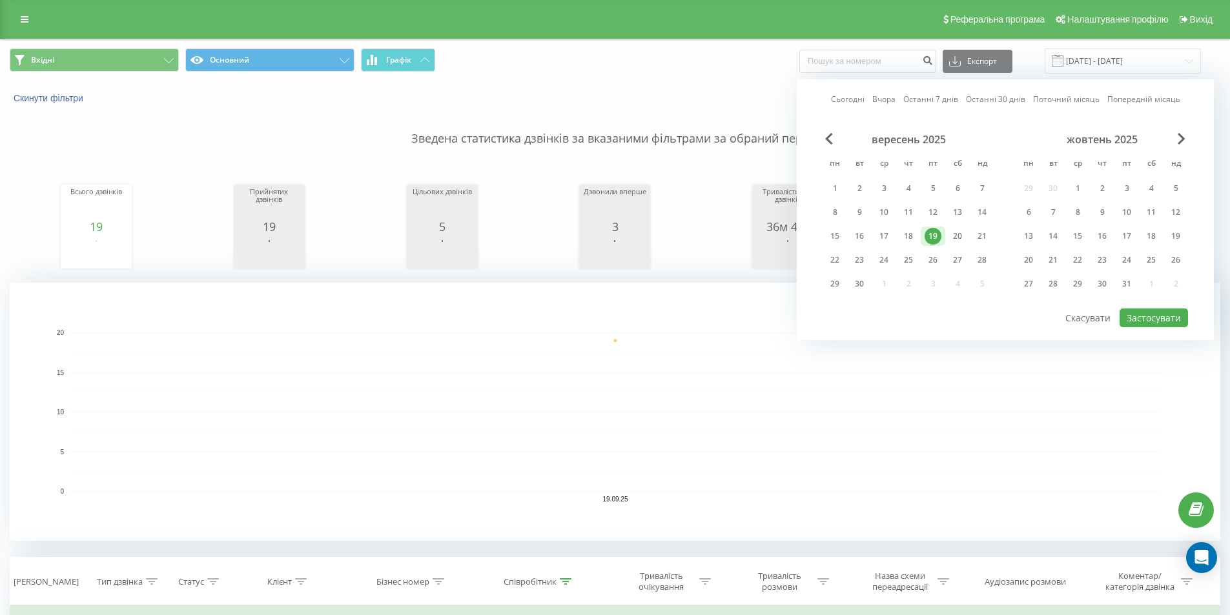
click at [403, 309] on rect "A chart." at bounding box center [615, 412] width 1211 height 258
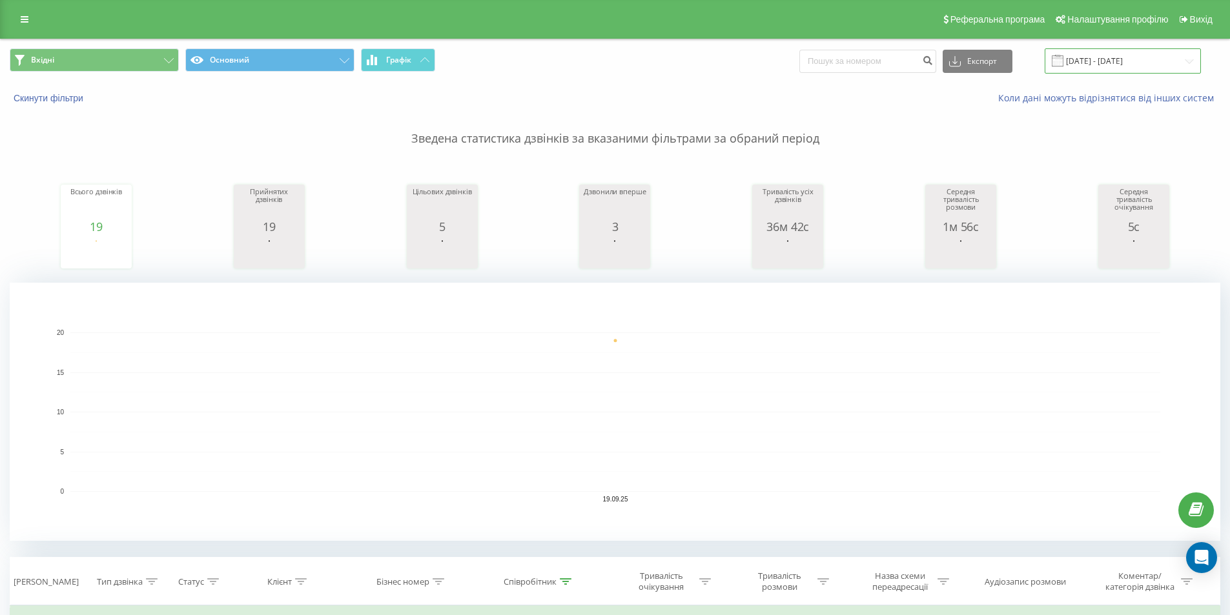
click at [1117, 62] on input "[DATE] - [DATE]" at bounding box center [1123, 60] width 156 height 25
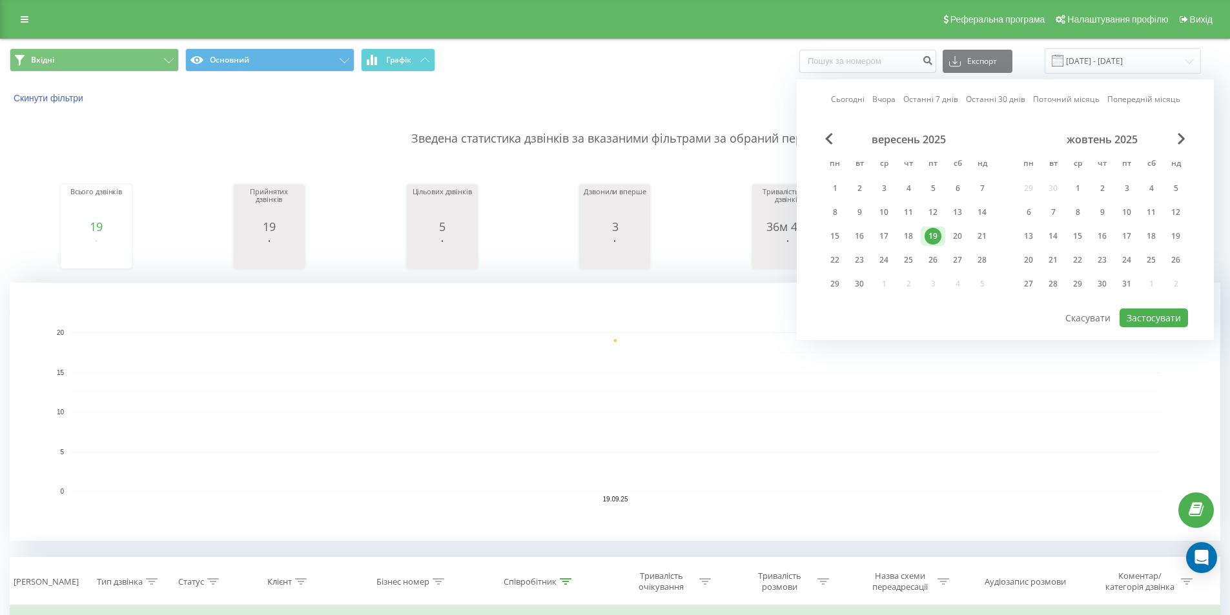
click at [532, 401] on rect "A chart." at bounding box center [615, 413] width 1090 height 160
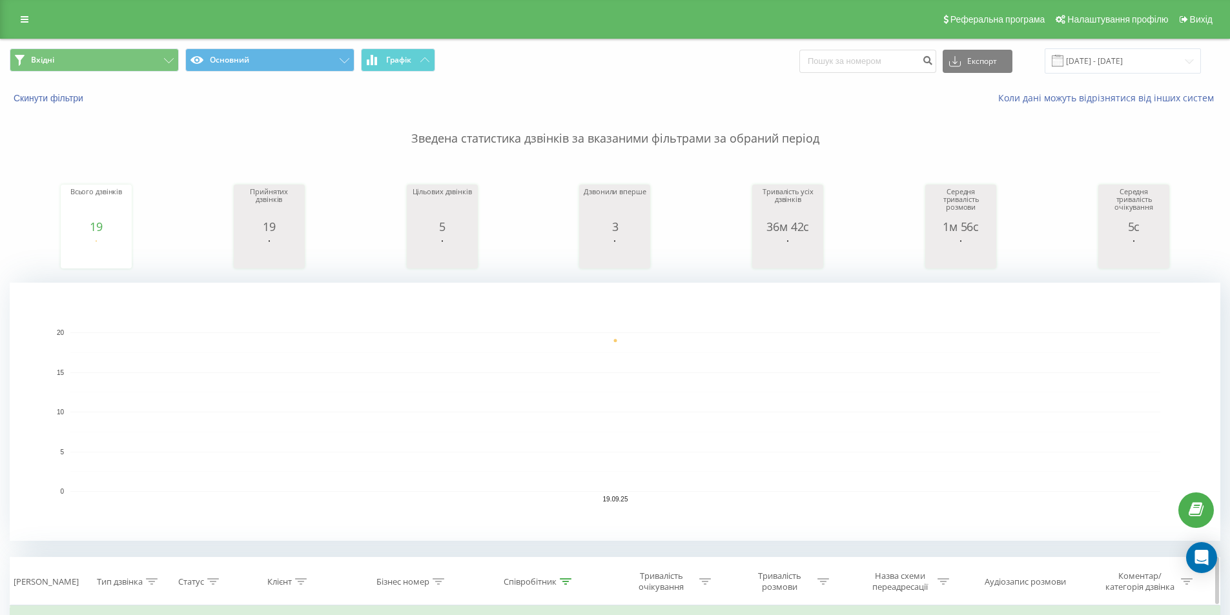
click at [557, 580] on div "Співробітник" at bounding box center [530, 582] width 53 height 11
click at [565, 580] on icon at bounding box center [566, 582] width 12 height 6
click at [566, 579] on icon at bounding box center [566, 582] width 12 height 6
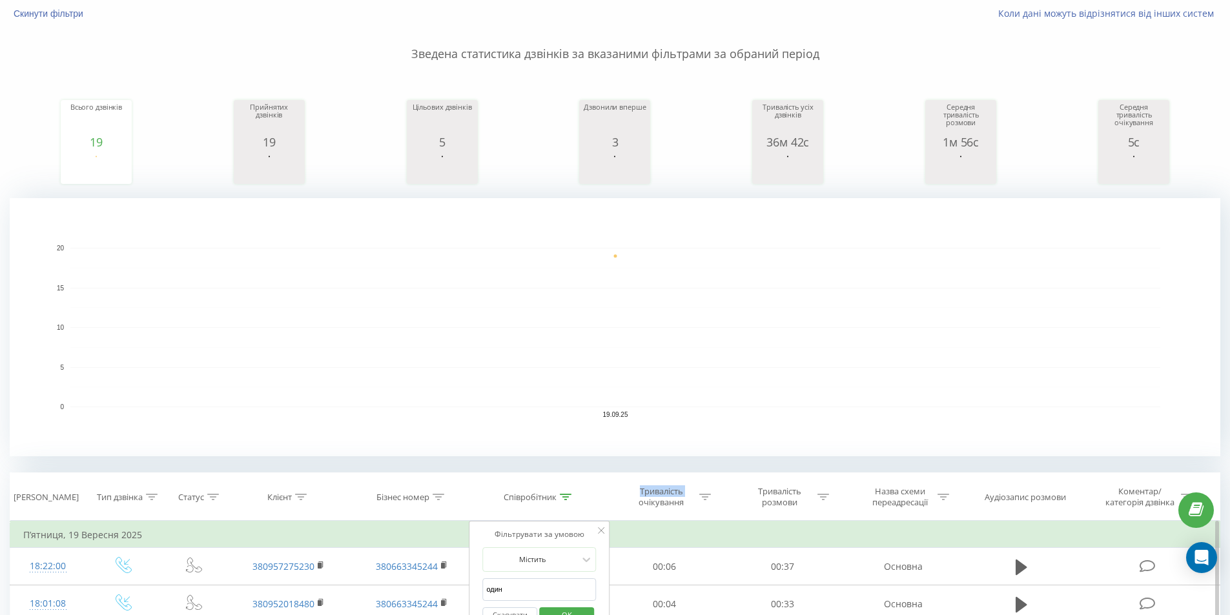
scroll to position [194, 0]
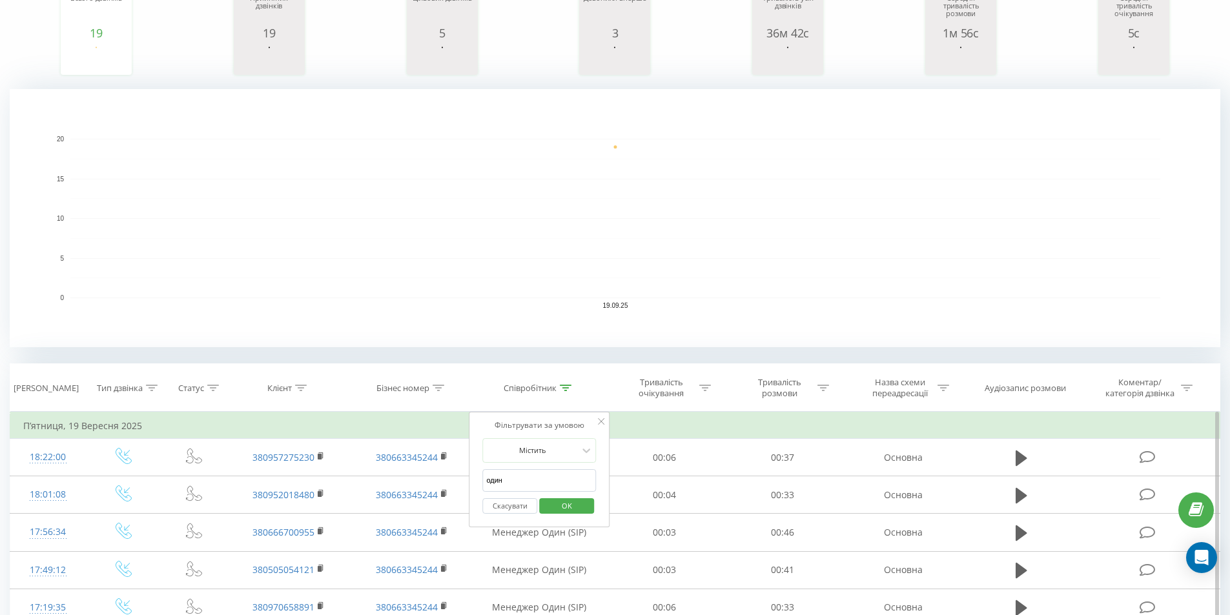
click at [539, 488] on input "один" at bounding box center [539, 480] width 114 height 23
type input "о"
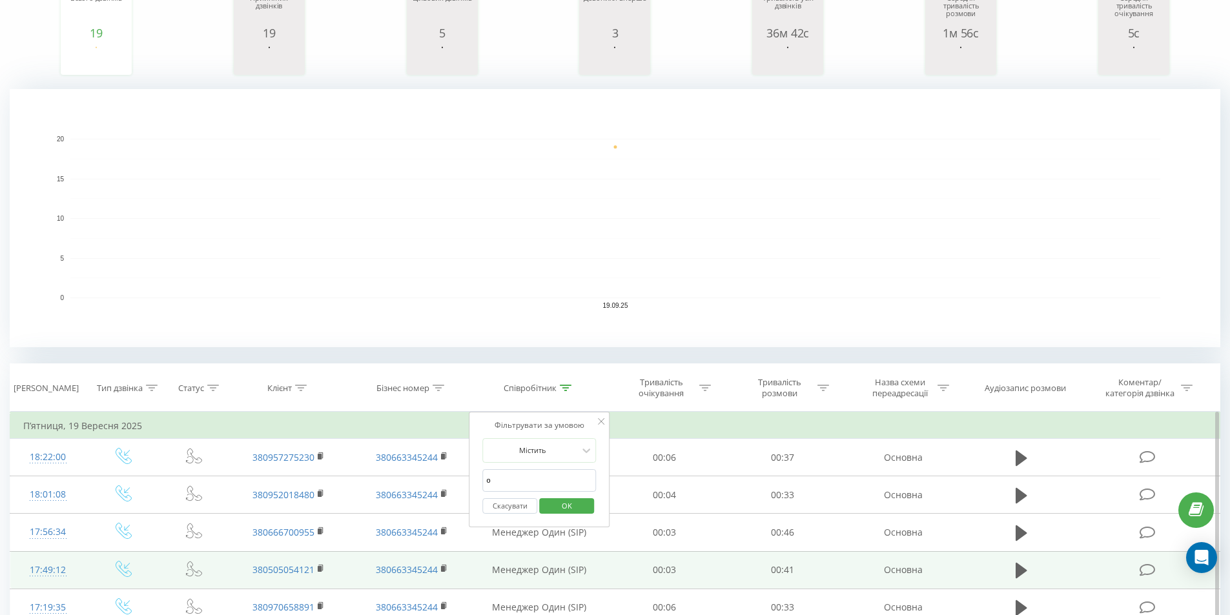
type input "[PERSON_NAME]"
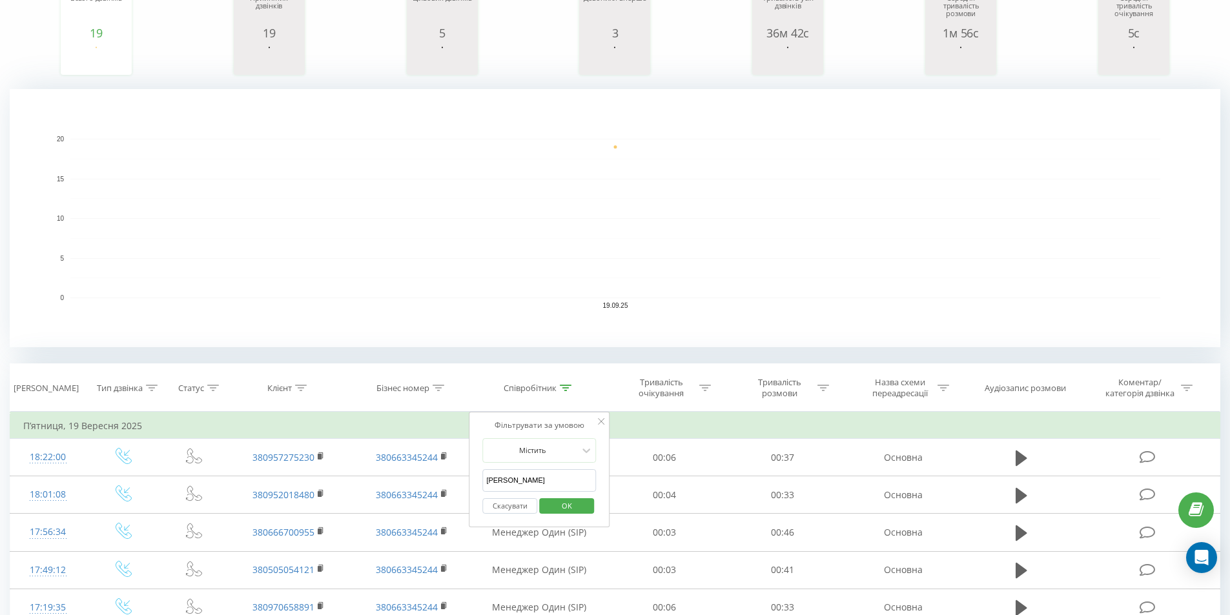
drag, startPoint x: 581, startPoint y: 510, endPoint x: 593, endPoint y: 504, distance: 13.0
click at [581, 510] on span "OK" at bounding box center [567, 506] width 36 height 20
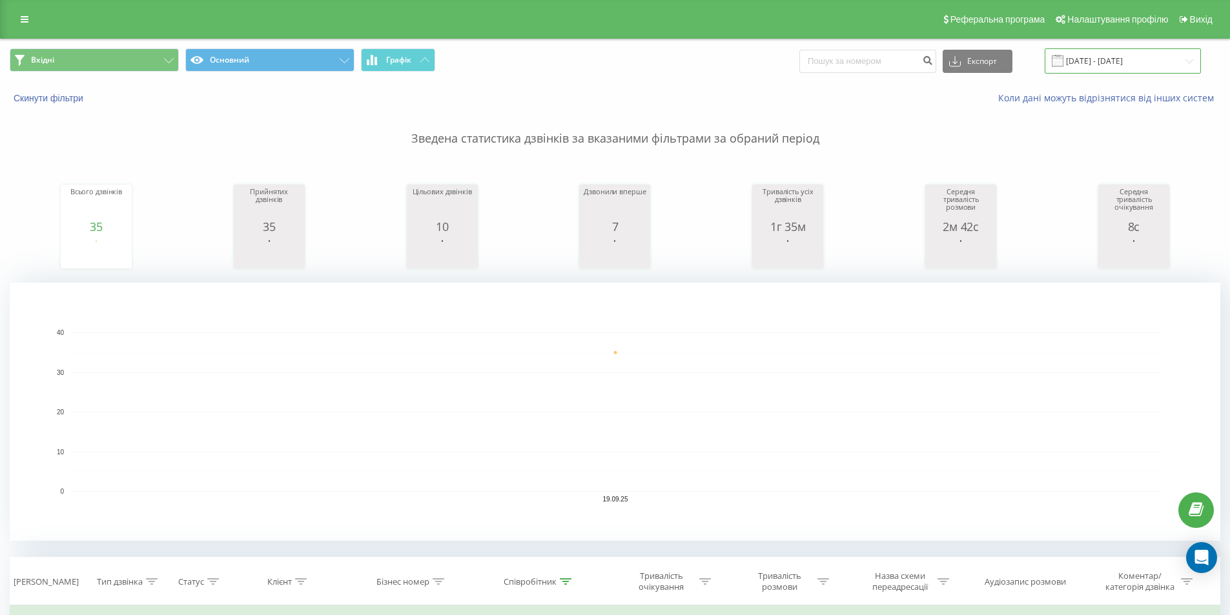
click at [1102, 71] on input "[DATE] - [DATE]" at bounding box center [1123, 60] width 156 height 25
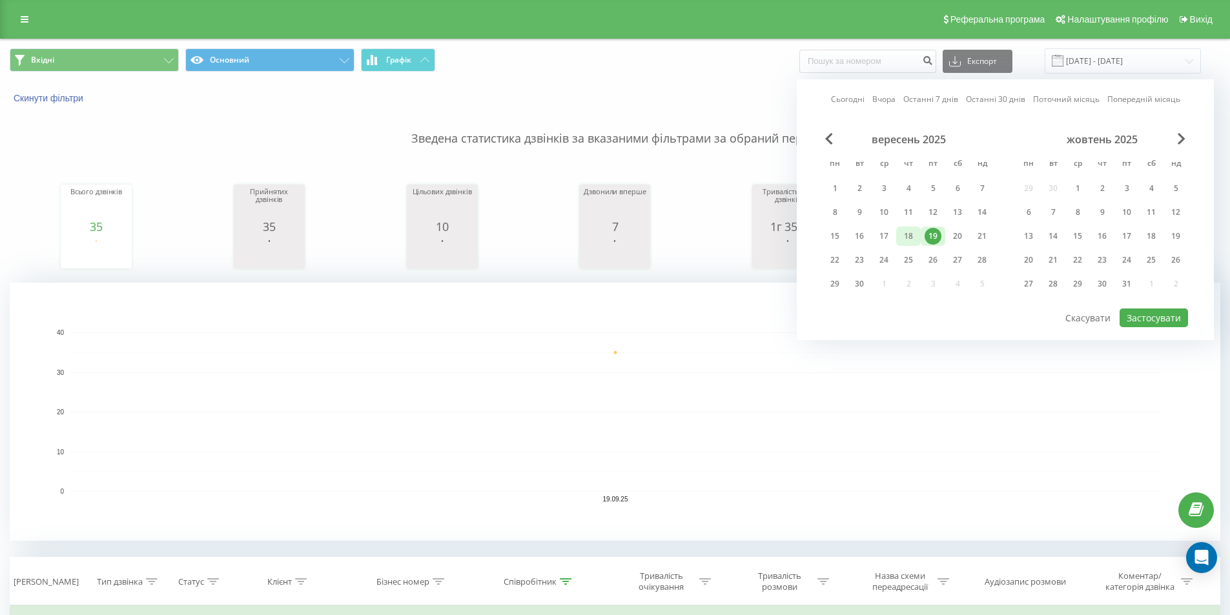
click at [912, 242] on div "18" at bounding box center [908, 236] width 17 height 17
click at [1151, 318] on button "Застосувати" at bounding box center [1154, 318] width 68 height 19
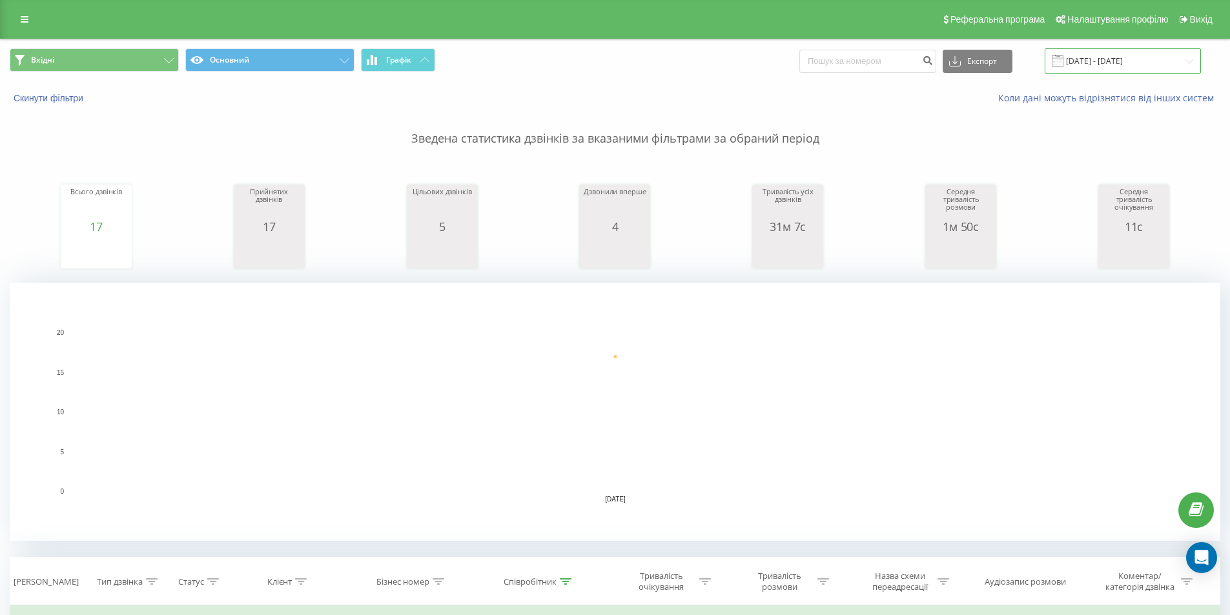
click at [1097, 61] on input "[DATE] - [DATE]" at bounding box center [1123, 60] width 156 height 25
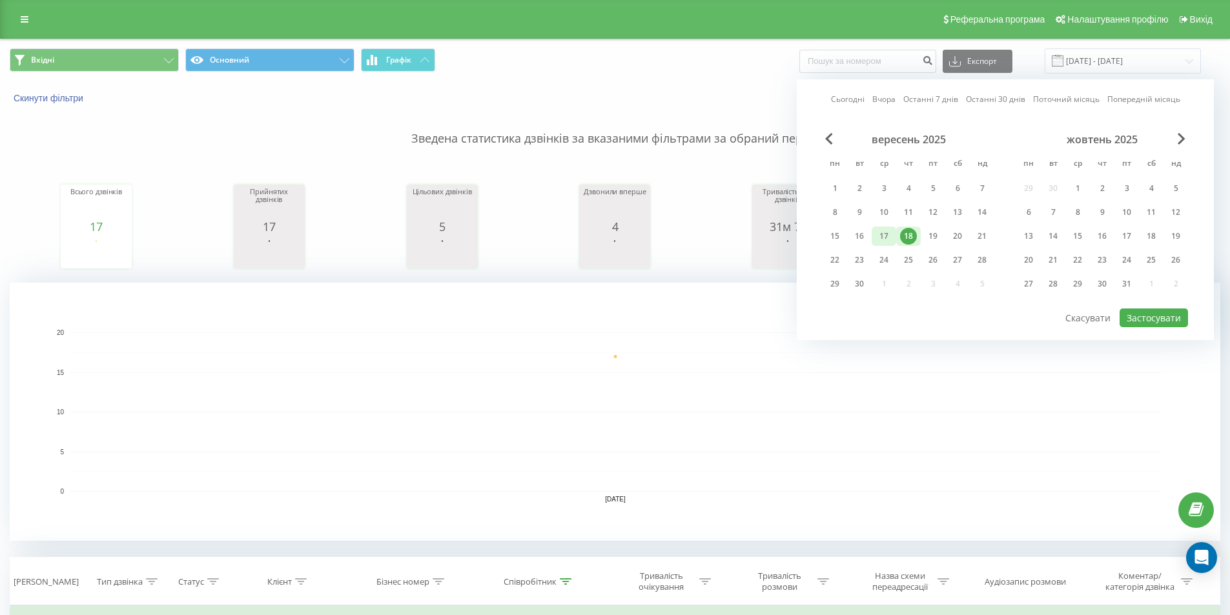
click at [885, 236] on div "17" at bounding box center [884, 236] width 17 height 17
click at [1176, 320] on button "Застосувати" at bounding box center [1154, 318] width 68 height 19
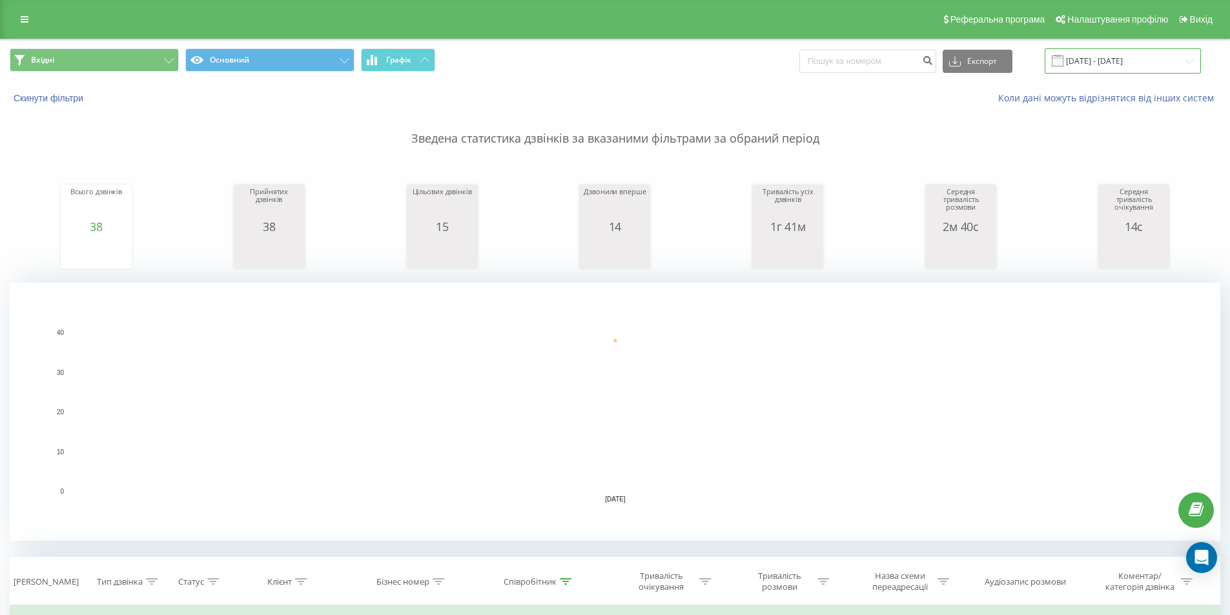
click at [1115, 62] on input "[DATE] - [DATE]" at bounding box center [1123, 60] width 156 height 25
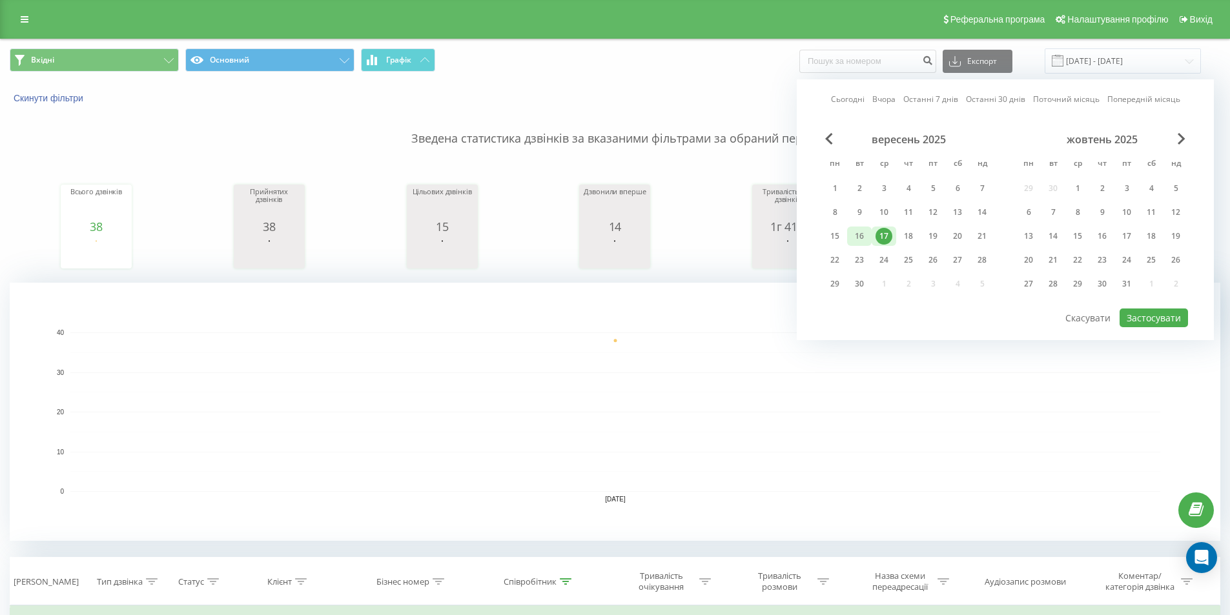
click at [860, 229] on div "16" at bounding box center [859, 236] width 17 height 17
click at [1133, 314] on button "Застосувати" at bounding box center [1154, 318] width 68 height 19
type input "[DATE] - [DATE]"
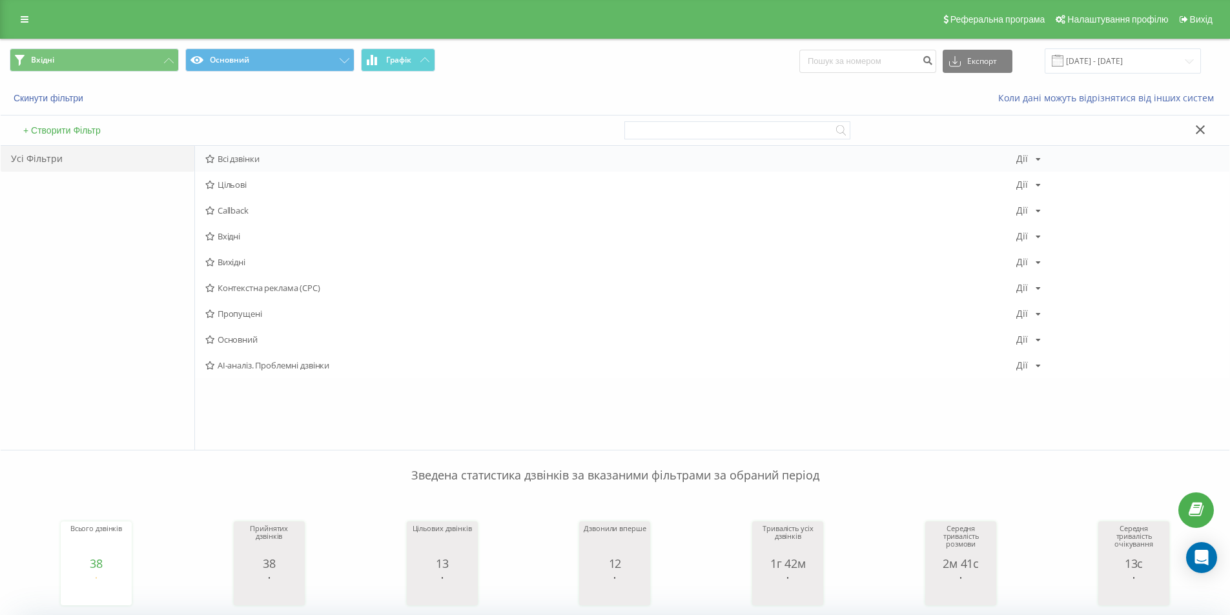
click at [239, 152] on div "Всі дзвінки [PERSON_NAME] Копіювати Видалити За замовчуванням Поділитися" at bounding box center [712, 159] width 1035 height 26
click at [274, 154] on span "Всі дзвінки" at bounding box center [610, 158] width 811 height 9
